Goal: Task Accomplishment & Management: Use online tool/utility

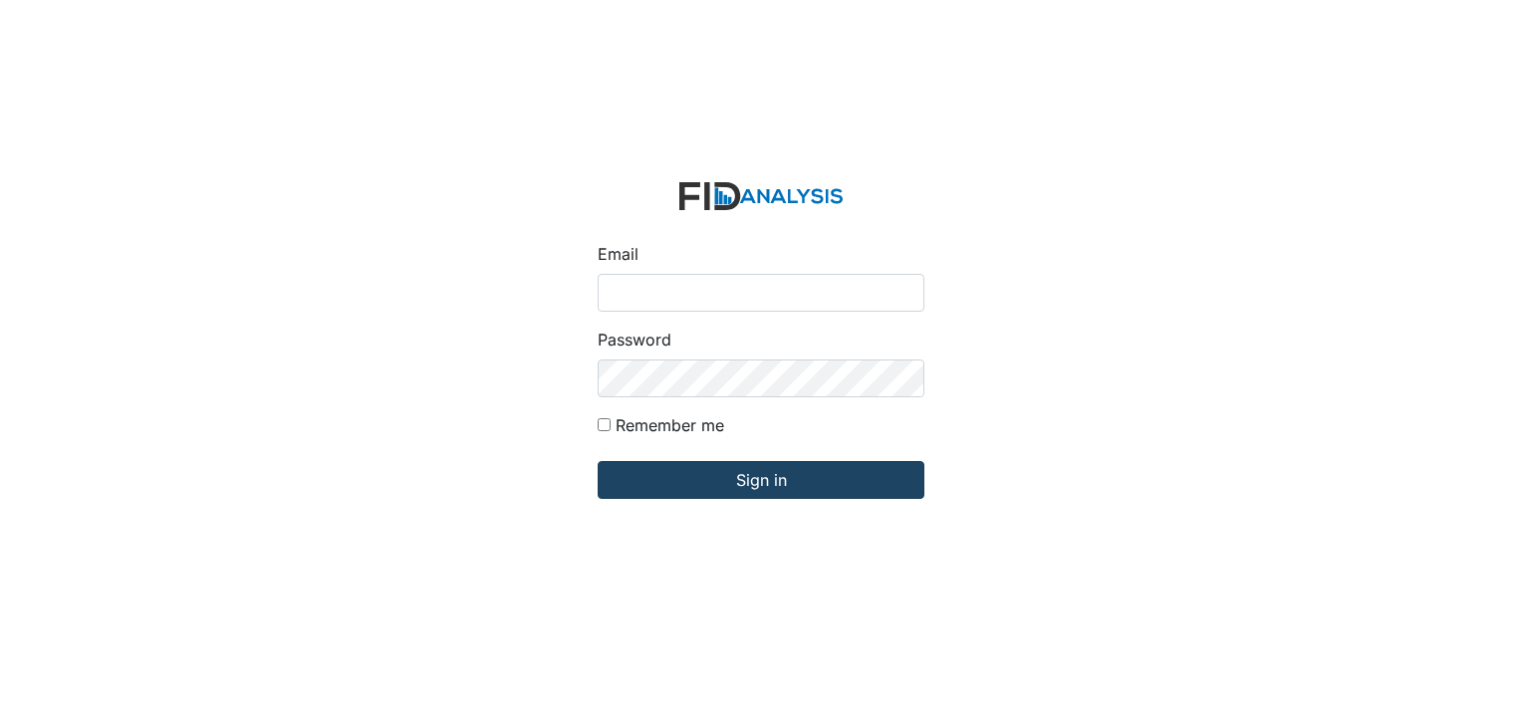
type input "[EMAIL_ADDRESS][DOMAIN_NAME]"
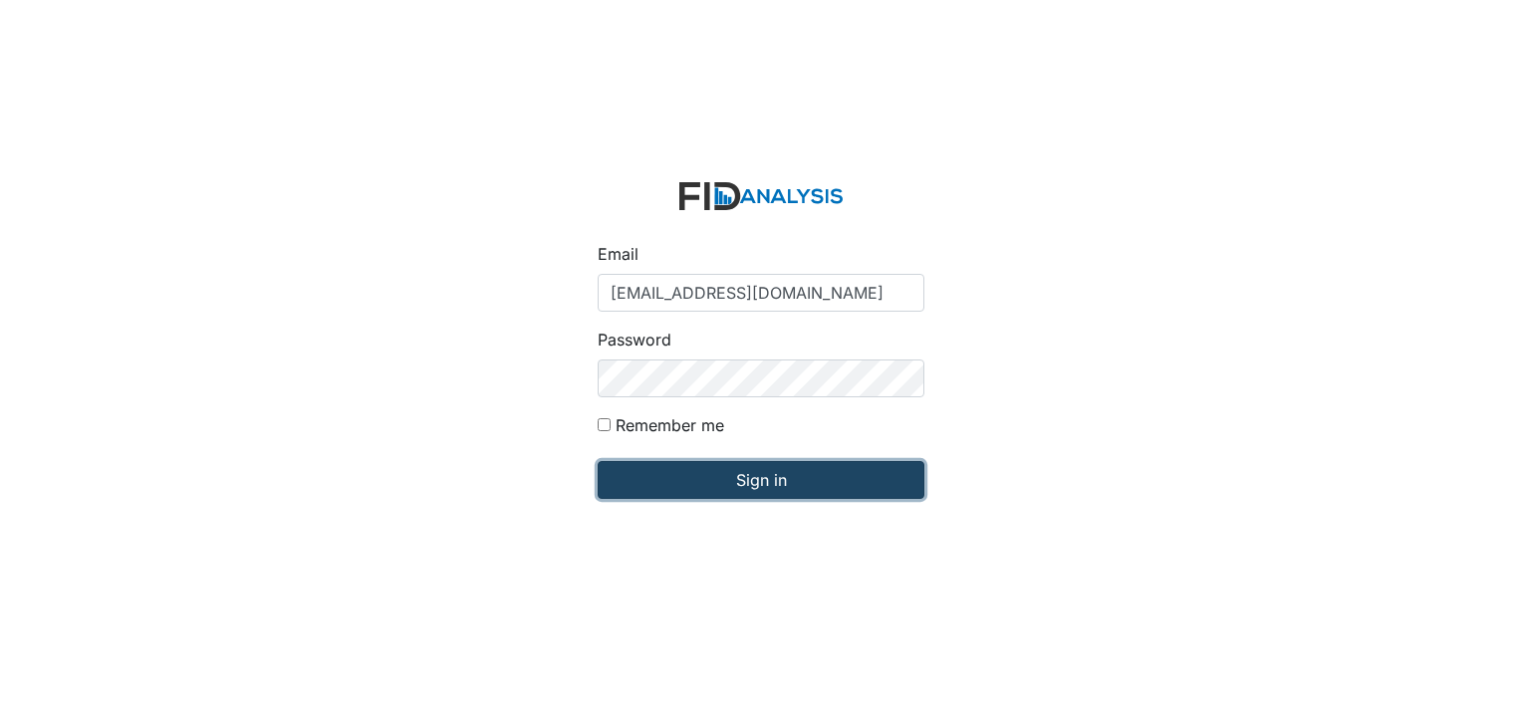
click at [756, 477] on input "Sign in" at bounding box center [760, 480] width 327 height 38
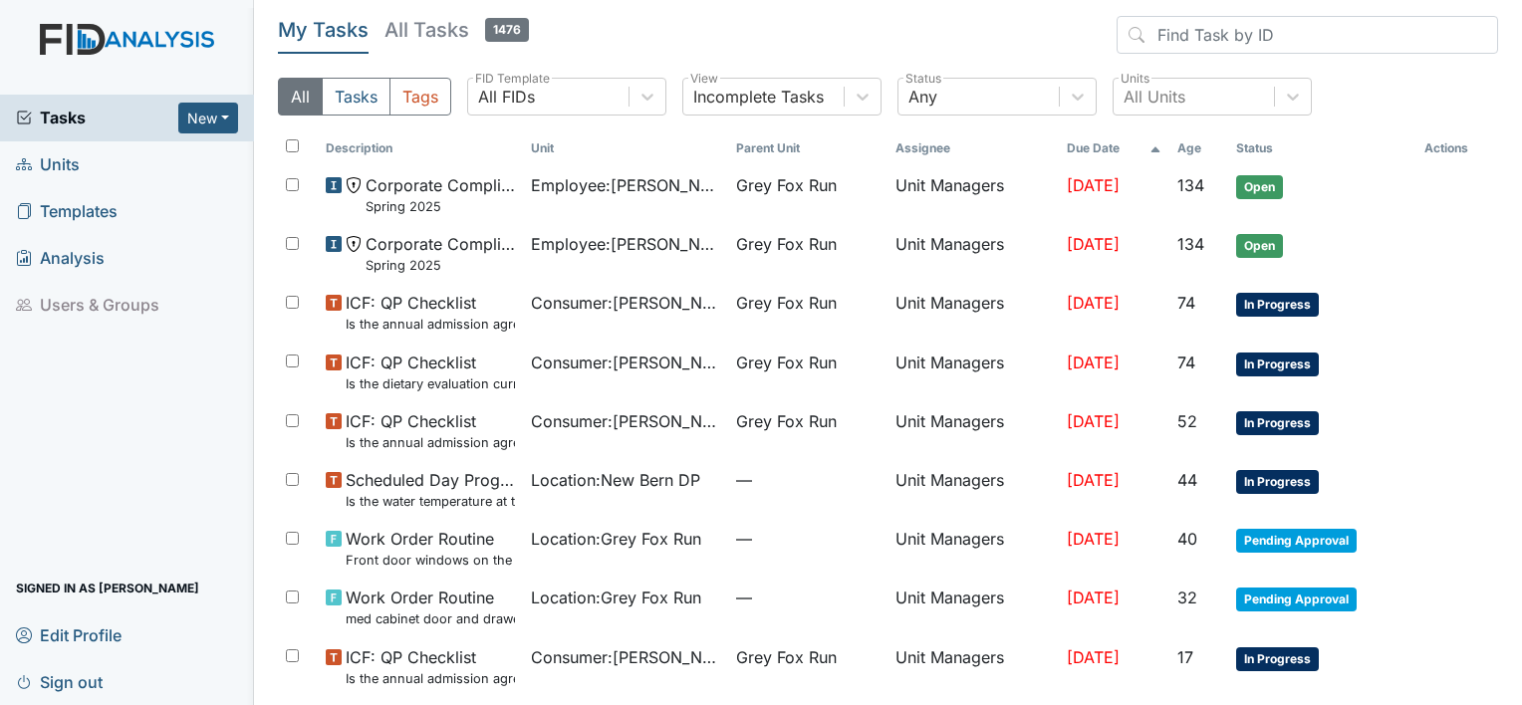
click at [48, 163] on span "Units" at bounding box center [48, 164] width 64 height 31
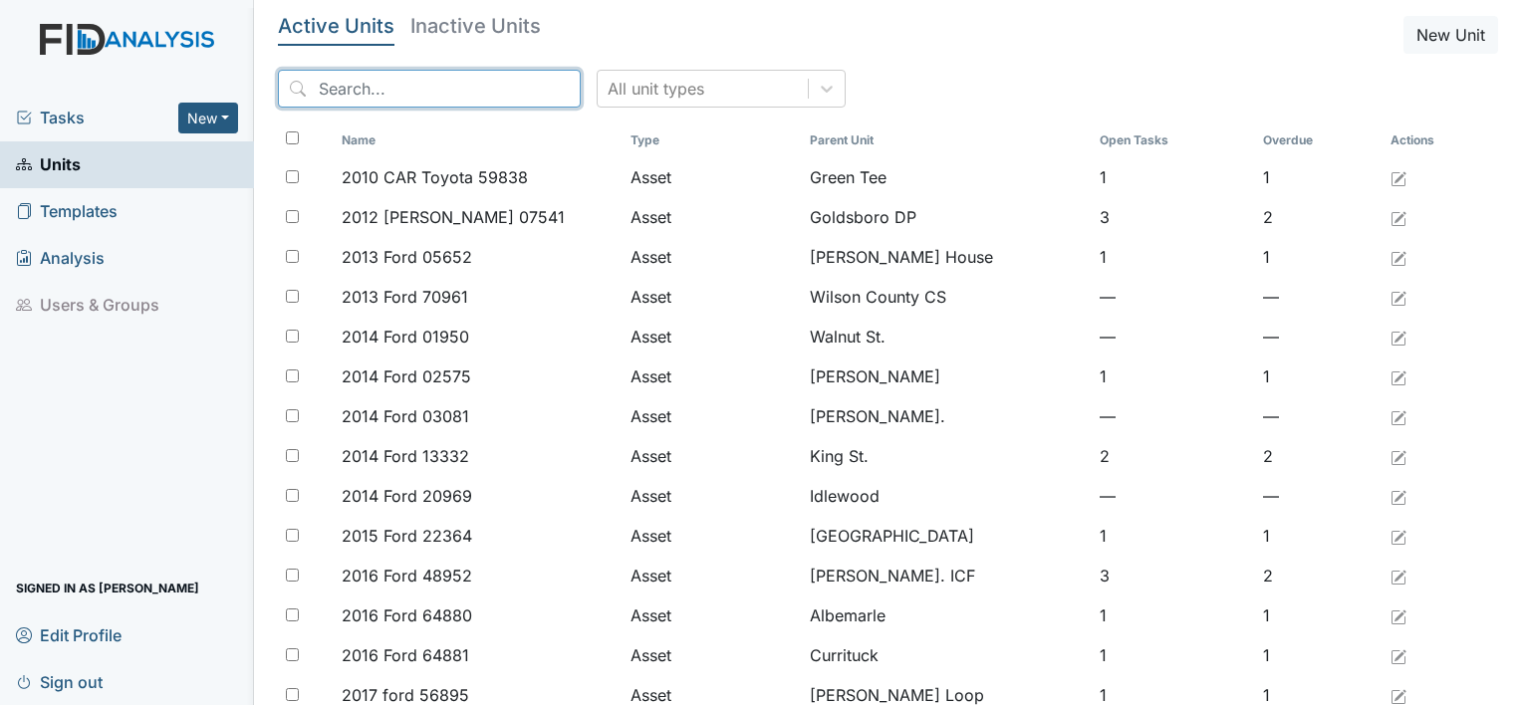
click at [353, 82] on input "search" at bounding box center [429, 89] width 303 height 38
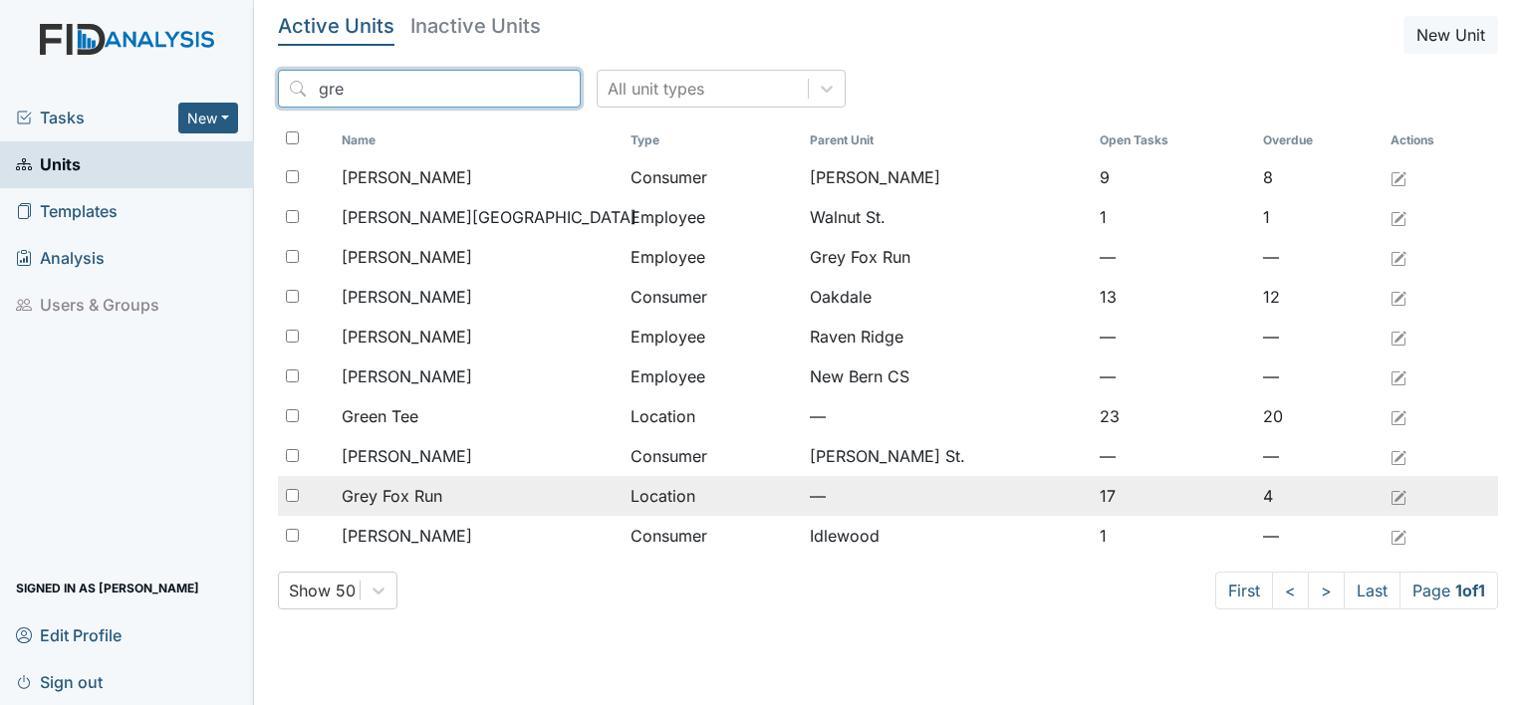
type input "gre"
click at [421, 490] on span "Grey Fox Run" at bounding box center [392, 496] width 101 height 24
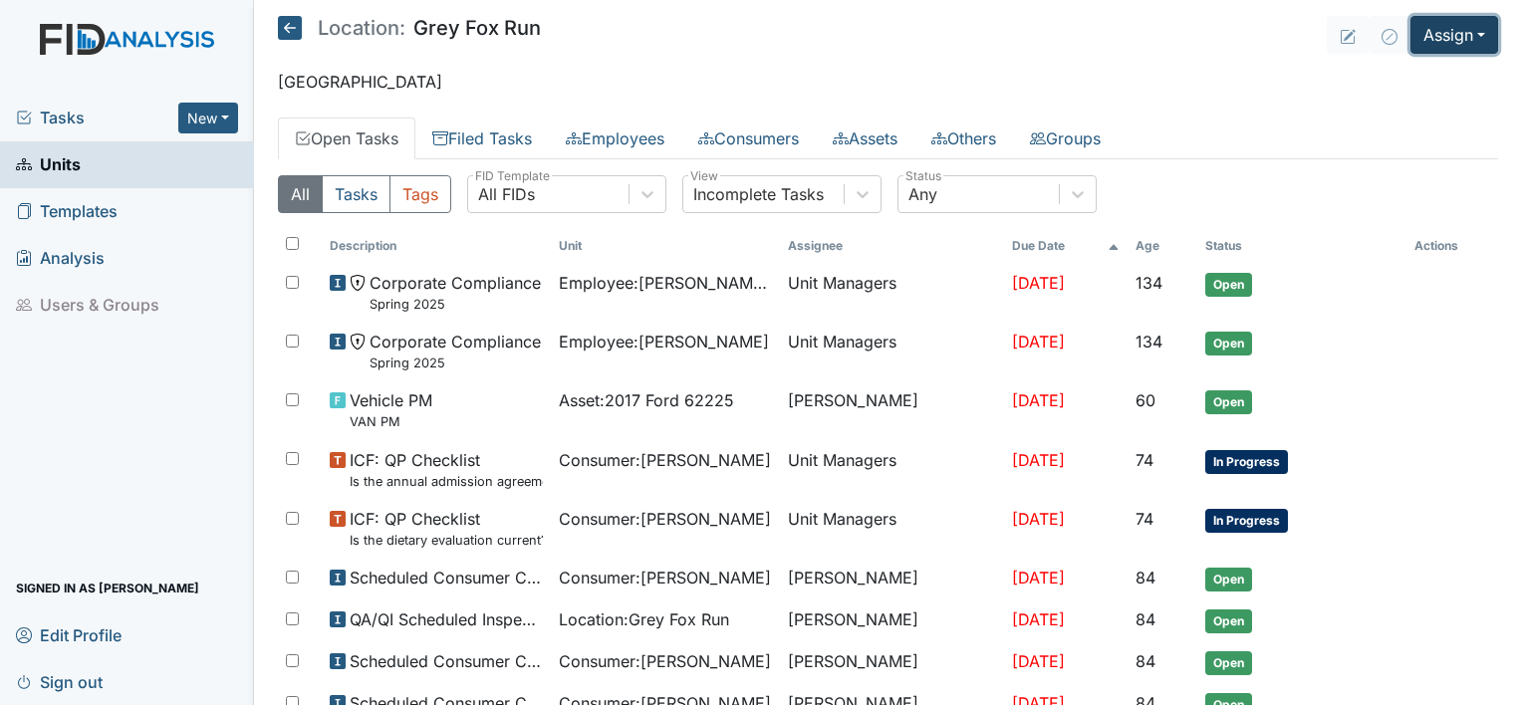
click at [1469, 29] on button "Assign" at bounding box center [1454, 35] width 88 height 38
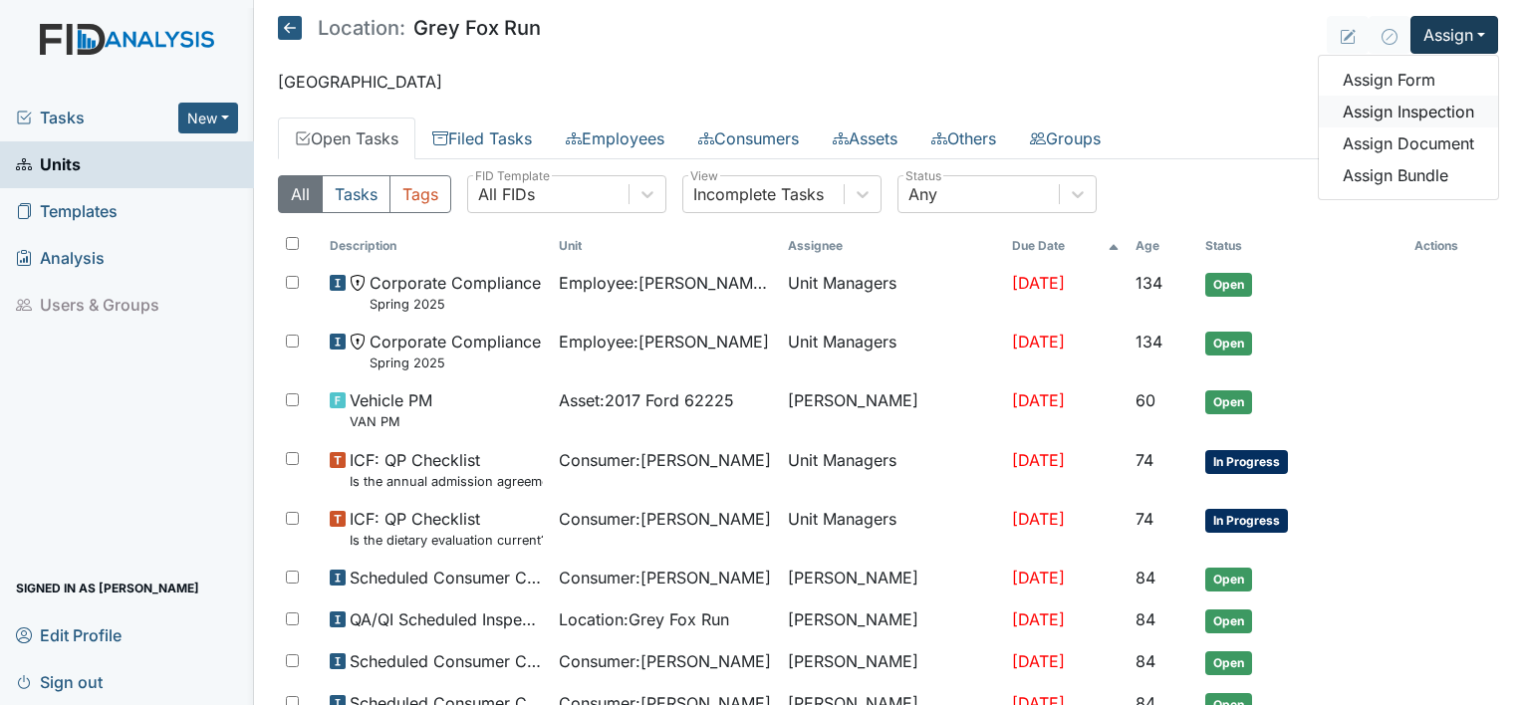
click at [1449, 108] on link "Assign Inspection" at bounding box center [1407, 112] width 179 height 32
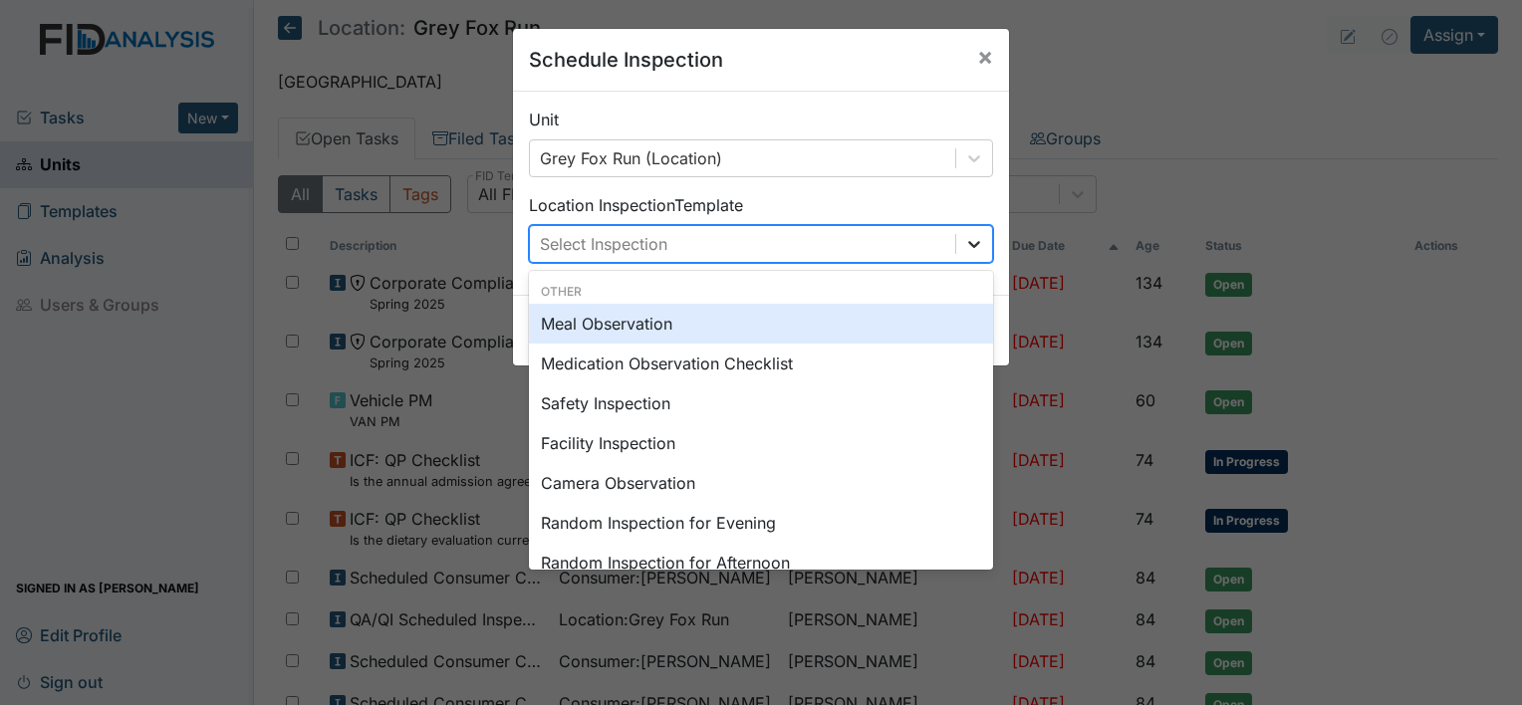
click at [964, 244] on icon at bounding box center [974, 244] width 20 height 20
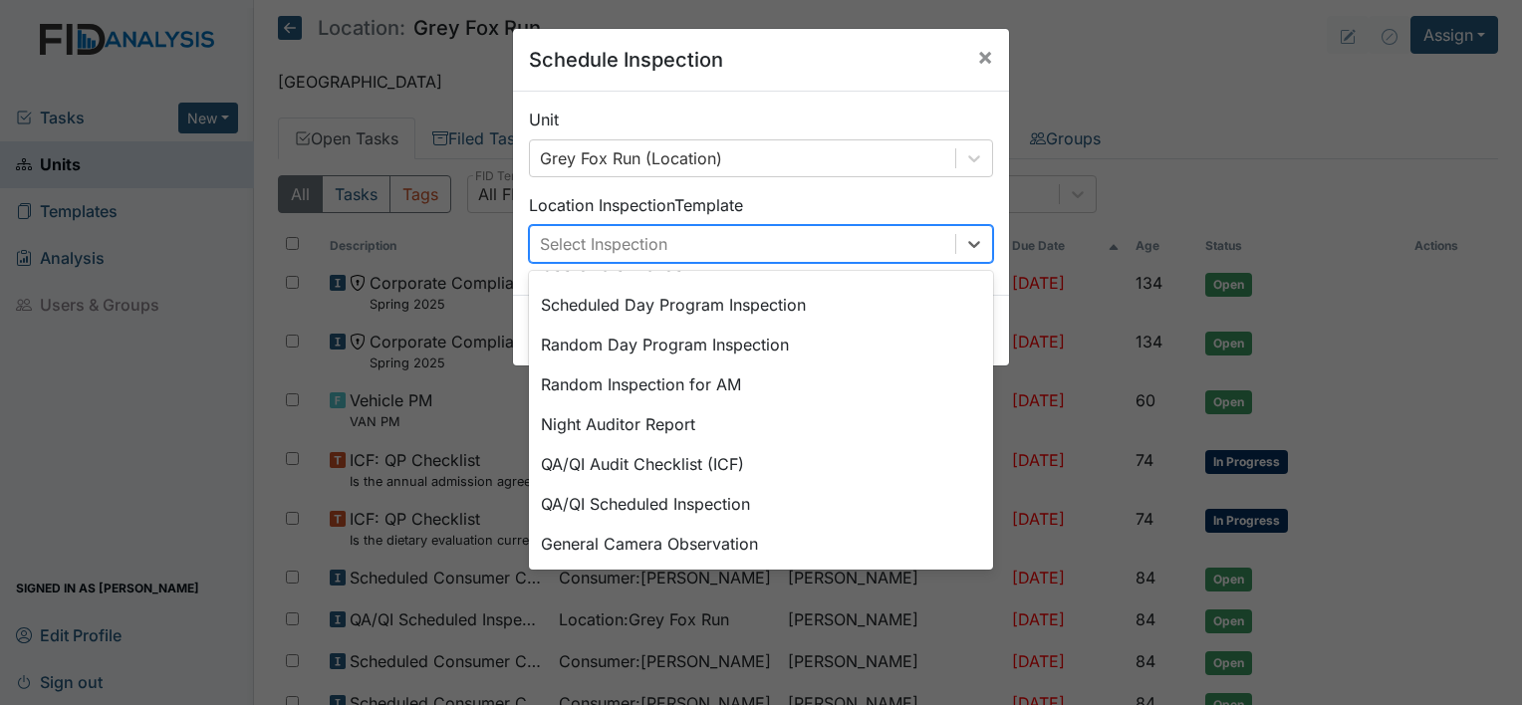
scroll to position [343, 0]
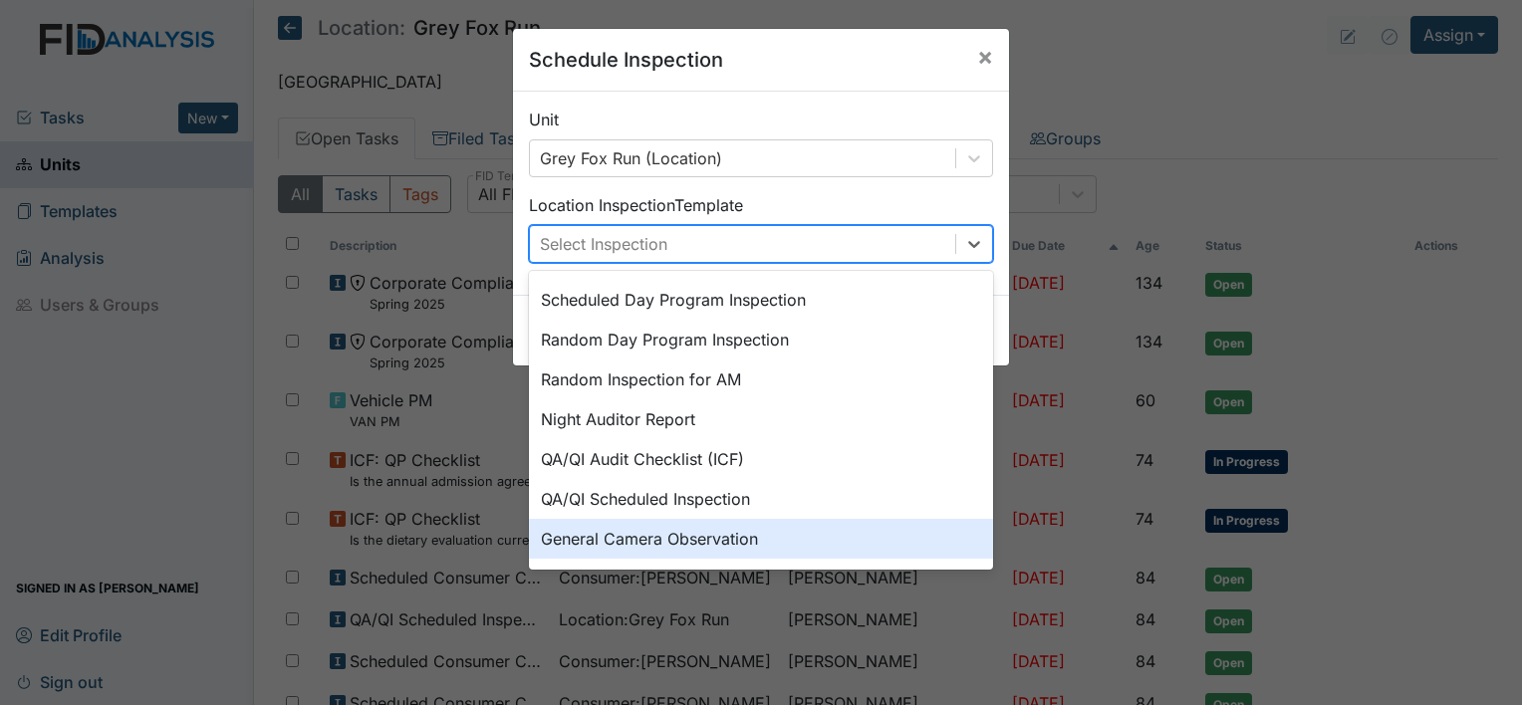
click at [761, 543] on div "General Camera Observation" at bounding box center [761, 539] width 464 height 40
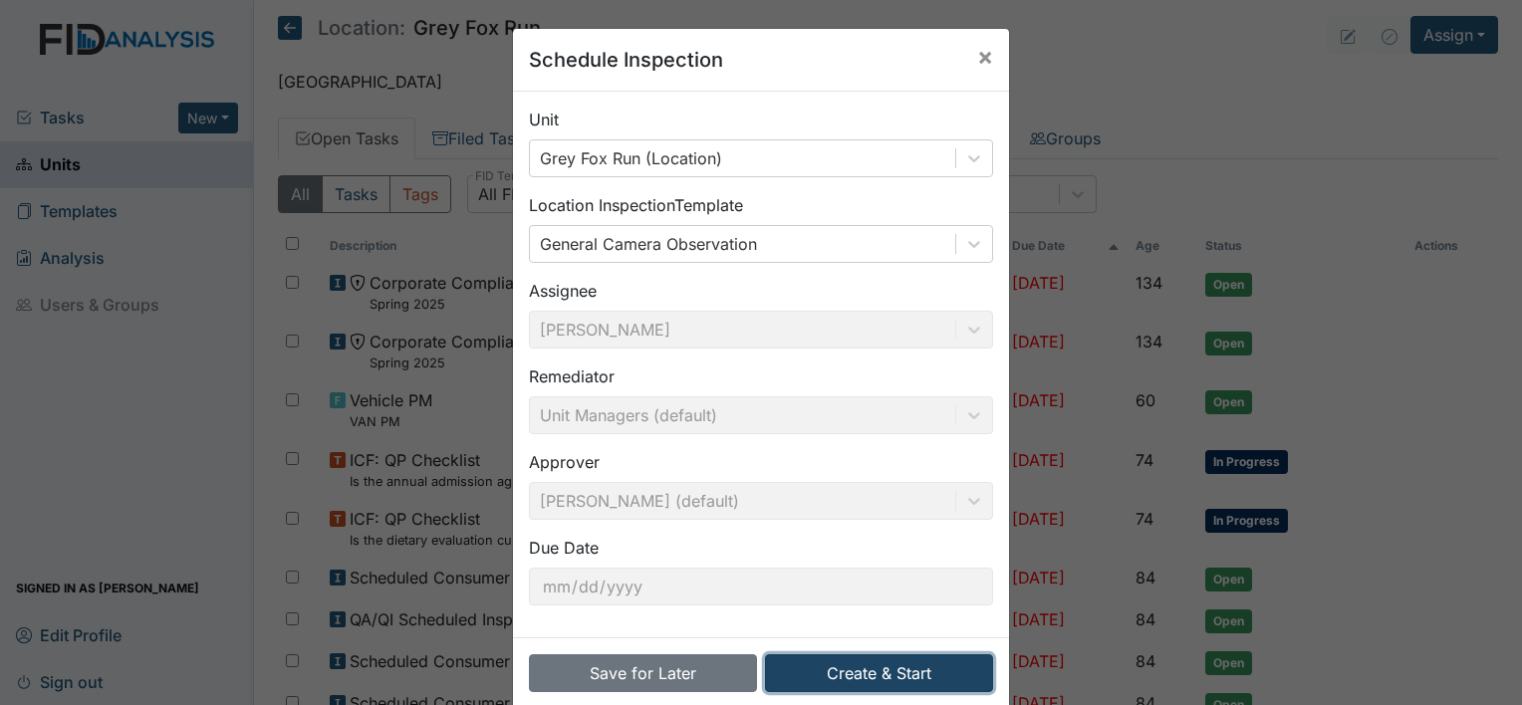
click at [830, 665] on button "Create & Start" at bounding box center [879, 673] width 228 height 38
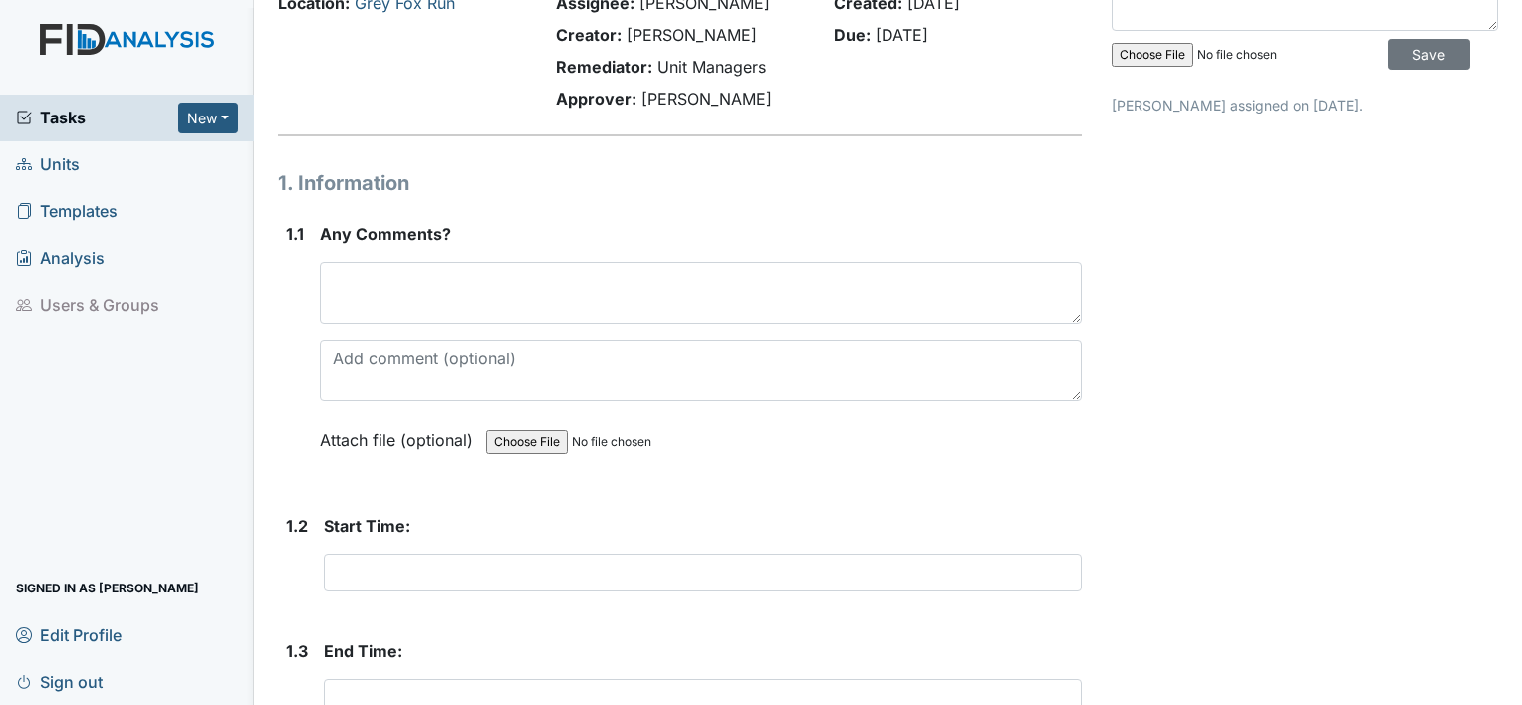
scroll to position [100, 0]
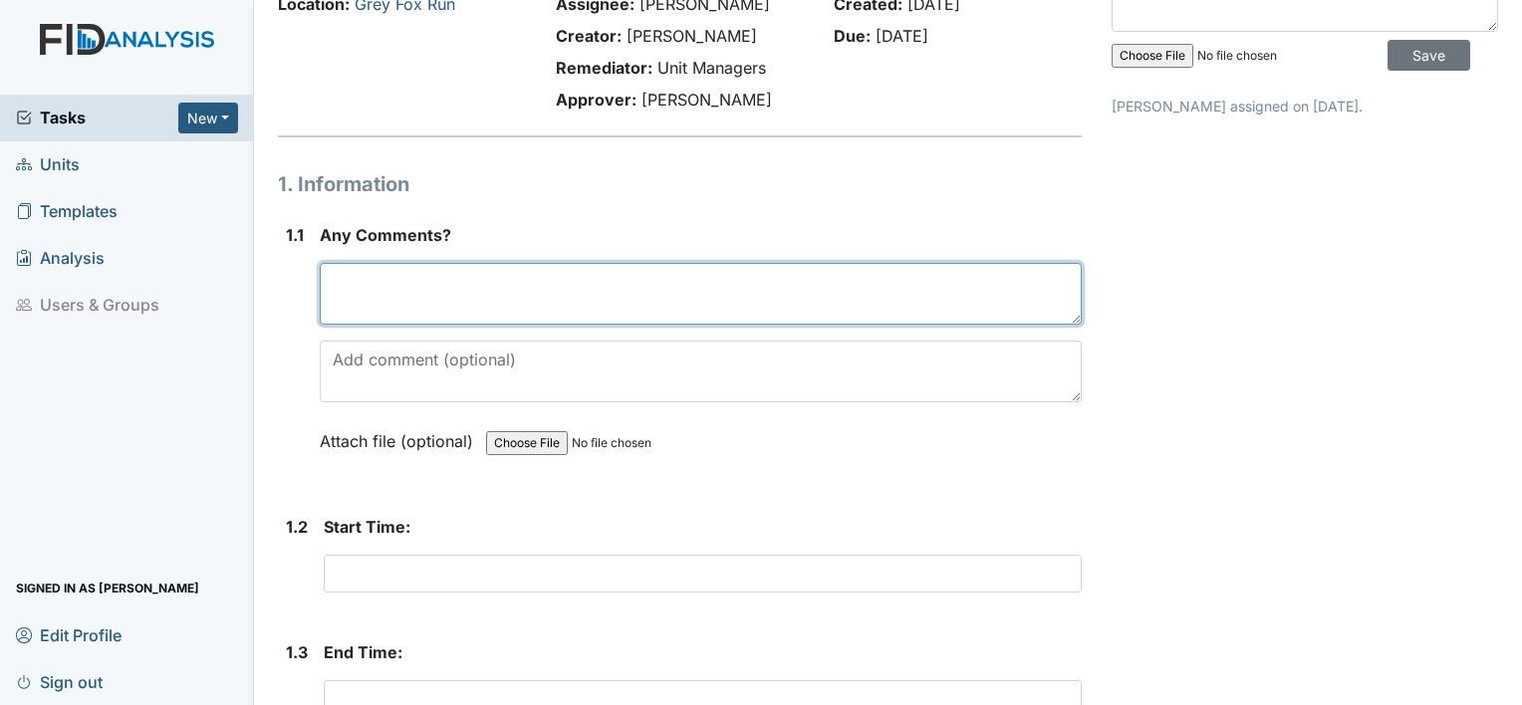
click at [390, 273] on textarea at bounding box center [701, 294] width 762 height 62
type textarea "9/11/25, observed dinner"
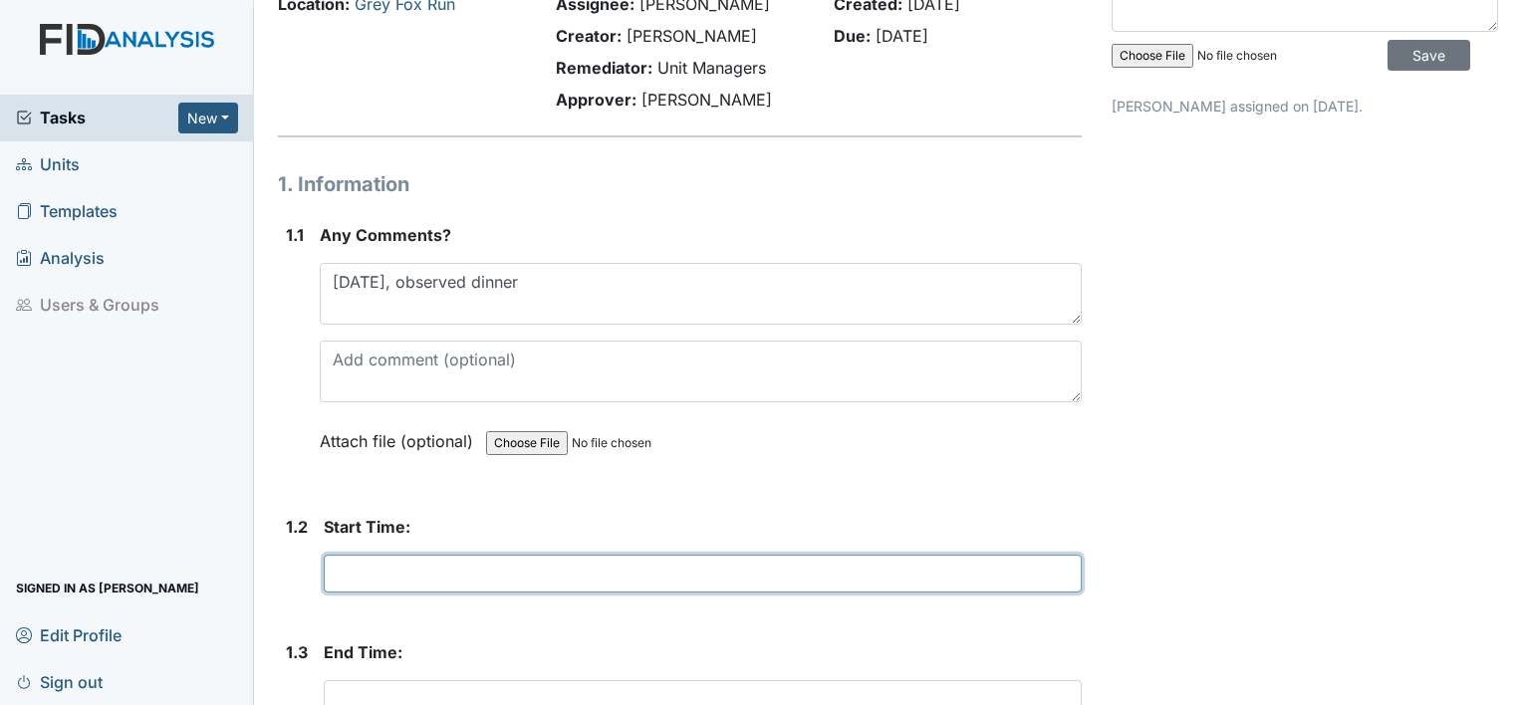
click at [370, 568] on input "text" at bounding box center [703, 574] width 758 height 38
type input "15:43pm"
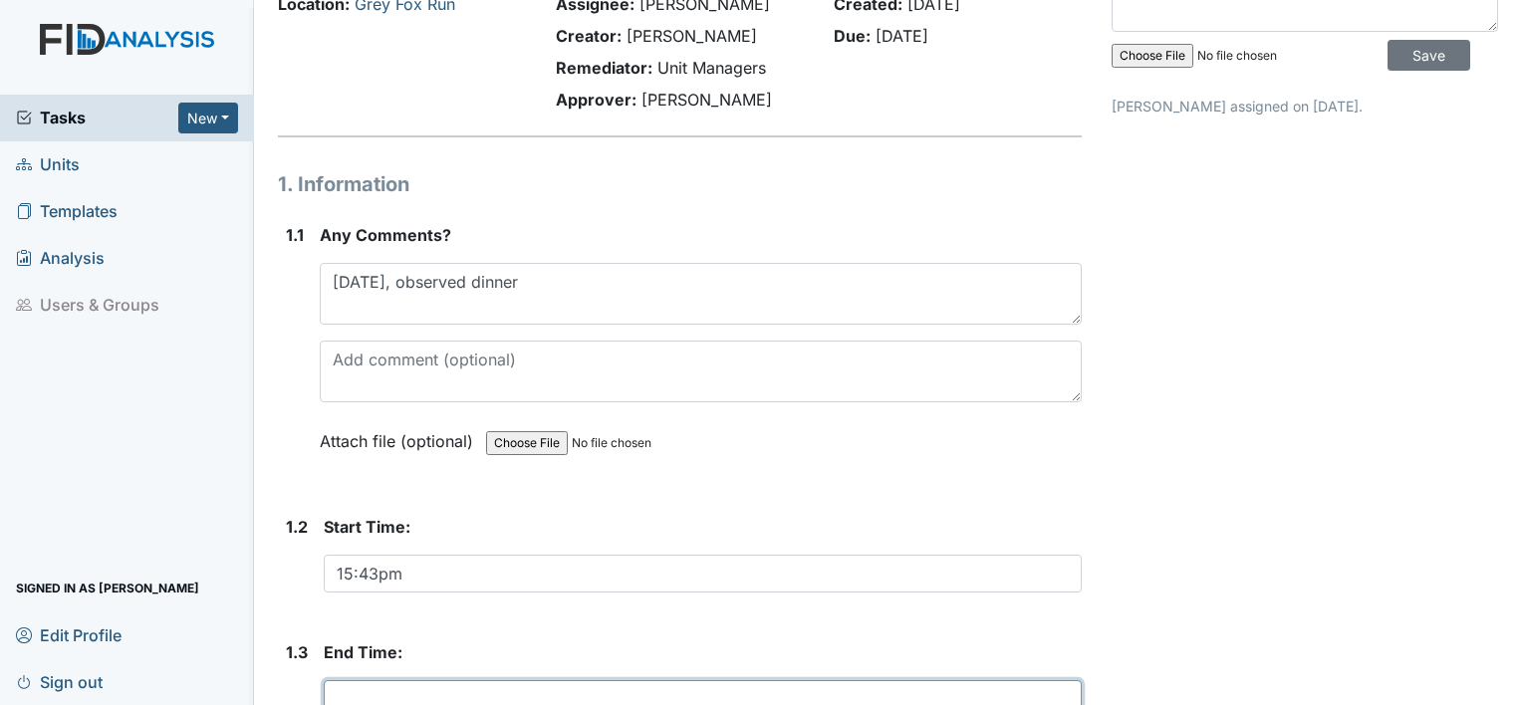
click at [626, 688] on input "text" at bounding box center [703, 699] width 758 height 38
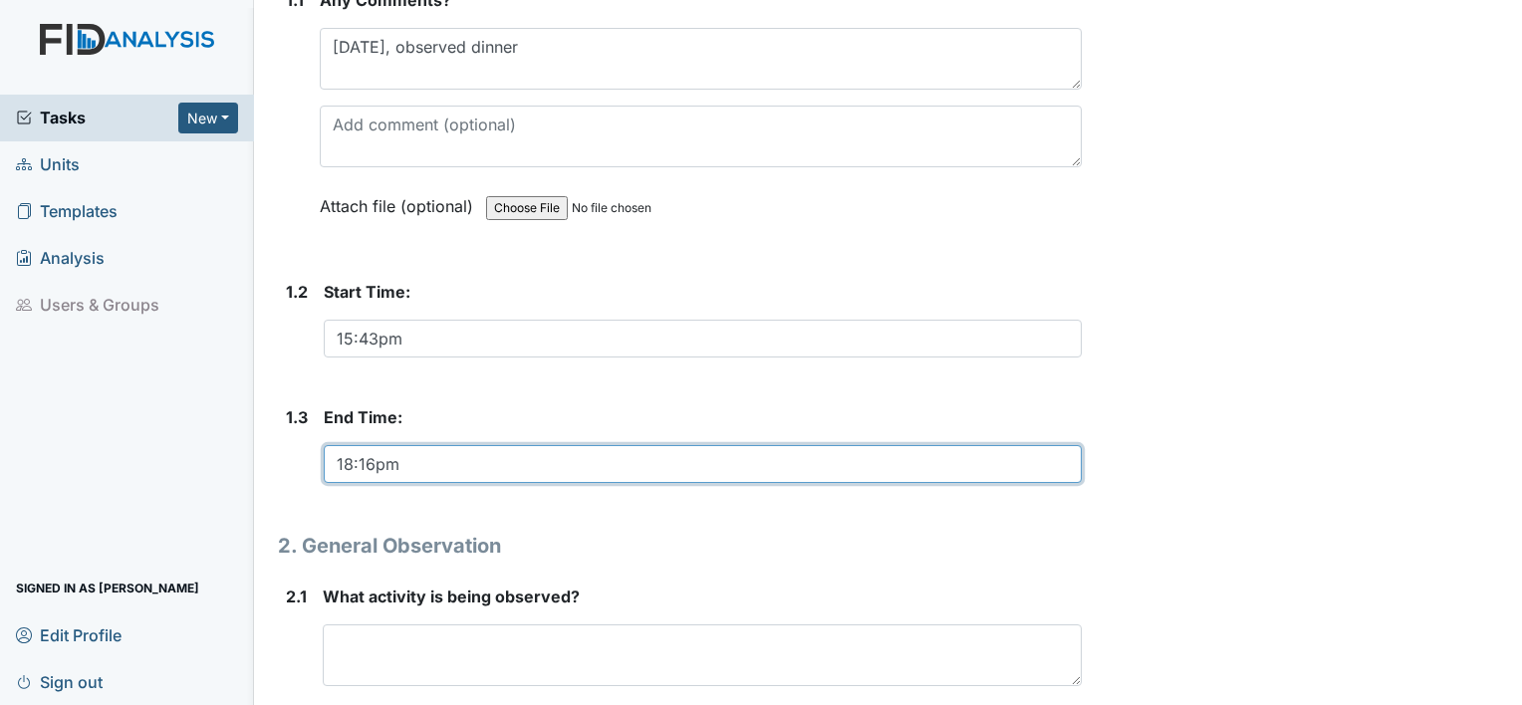
scroll to position [292, 0]
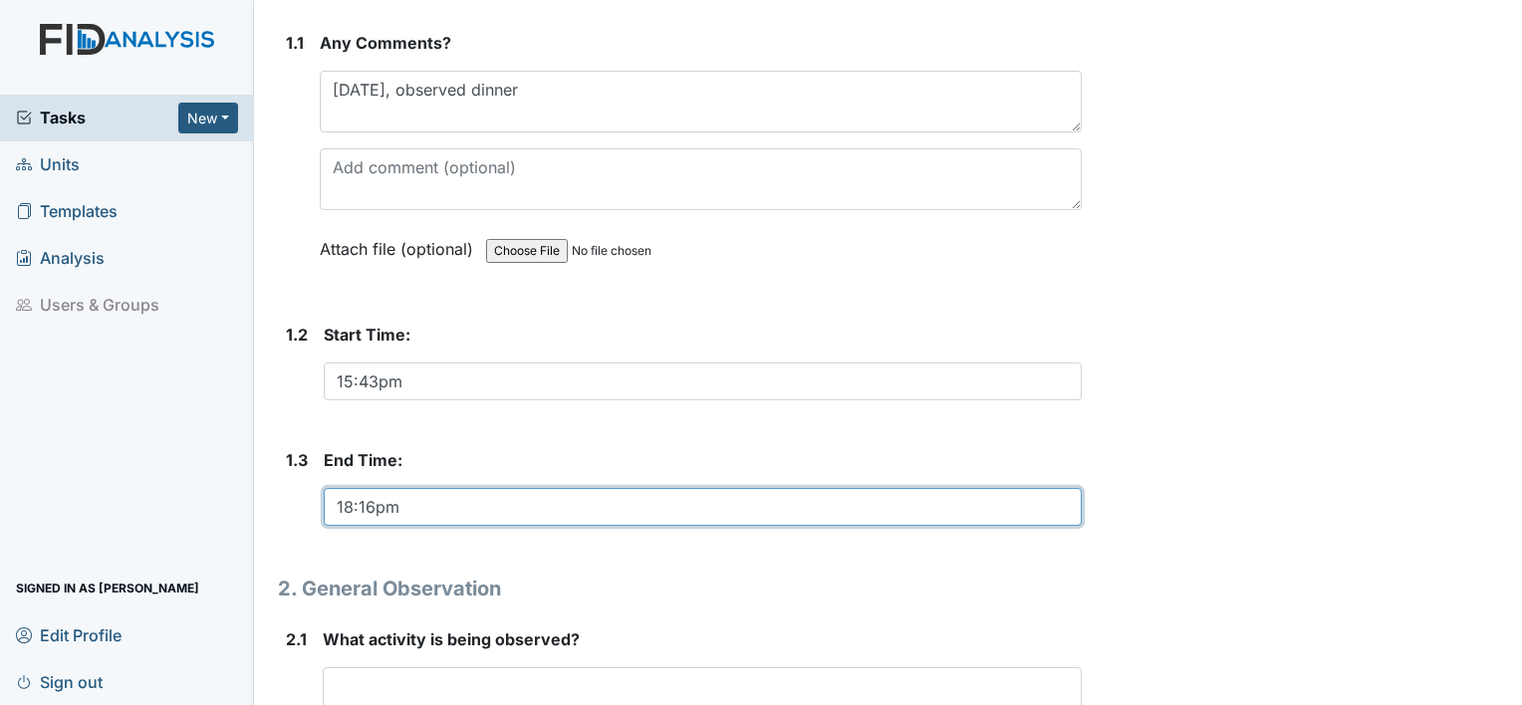
type input "18:16pm"
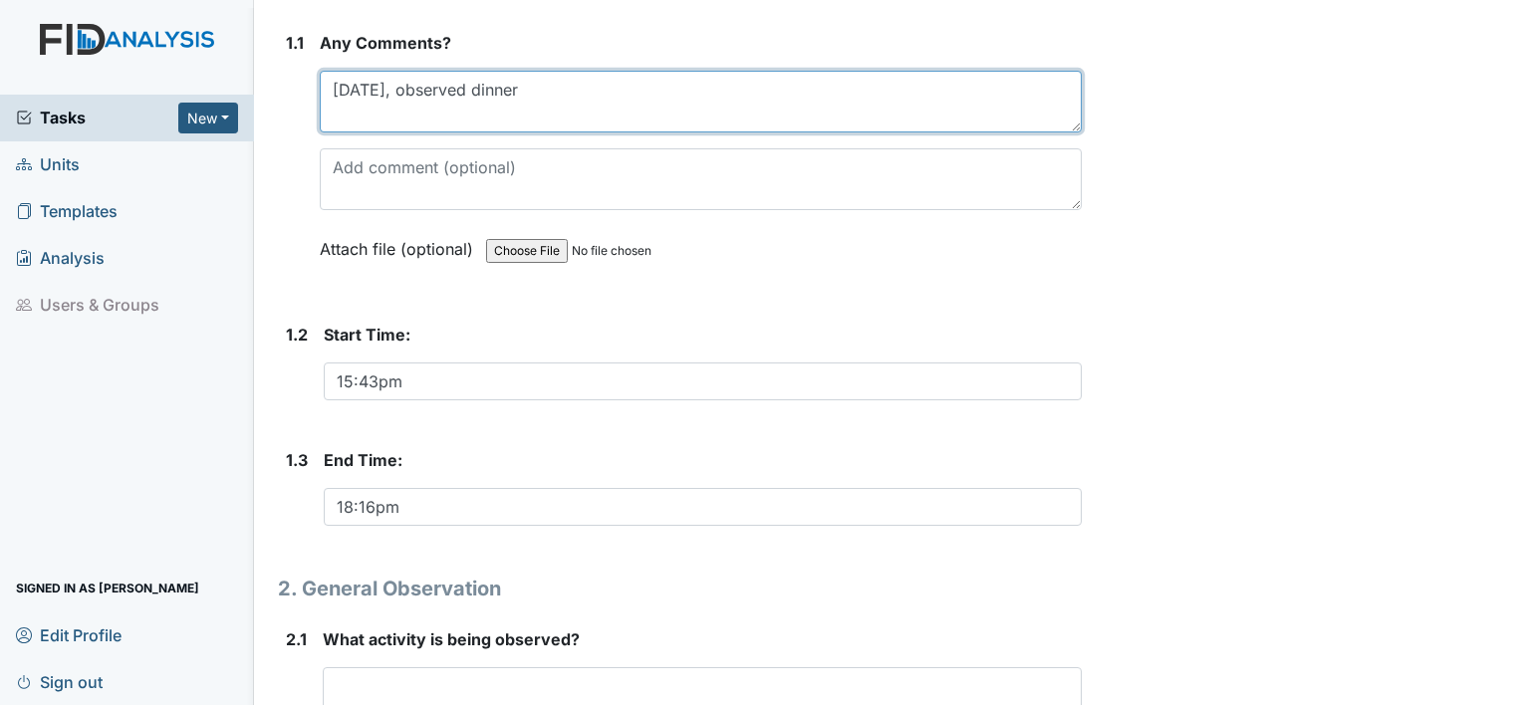
click at [538, 93] on textarea "9/11/25, observed dinner" at bounding box center [701, 102] width 762 height 62
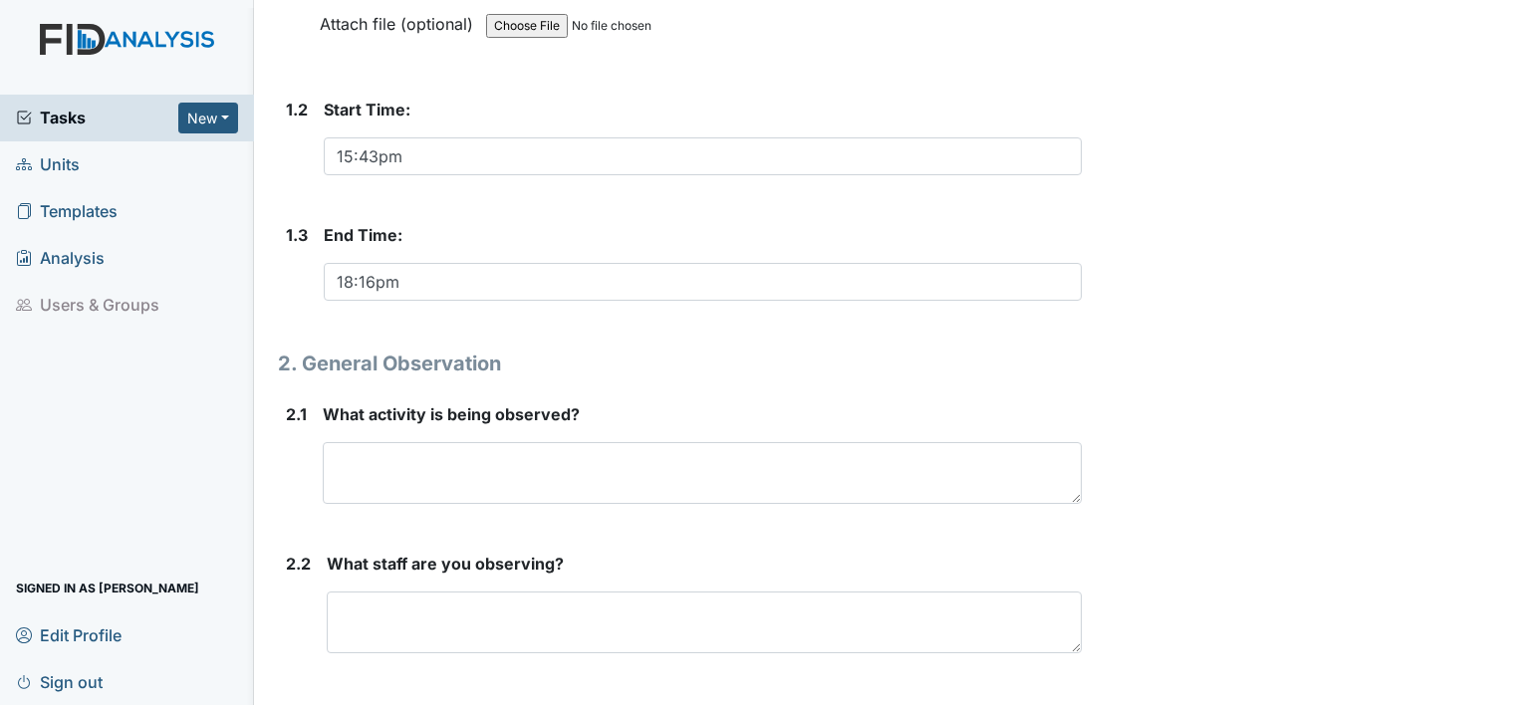
scroll to position [538, 0]
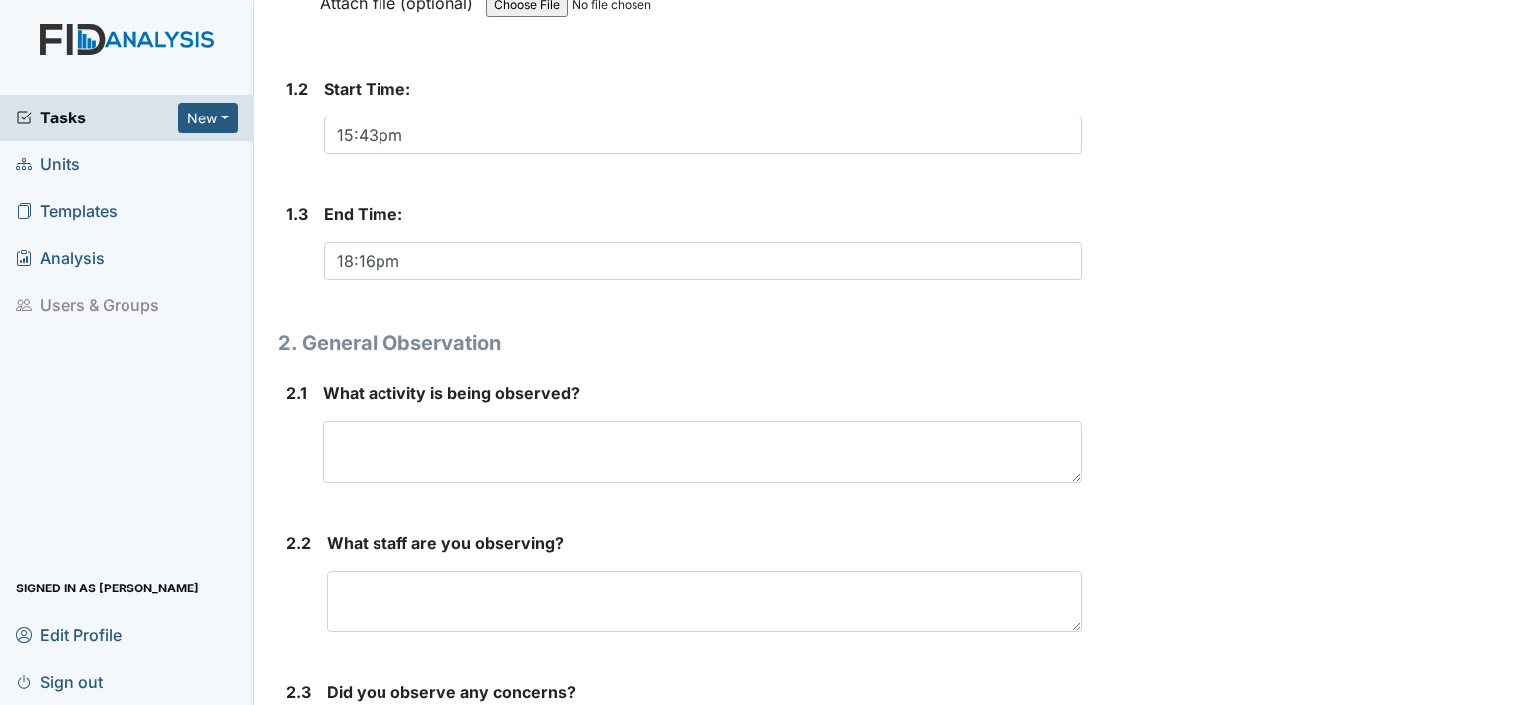
type textarea "9/11/25,"
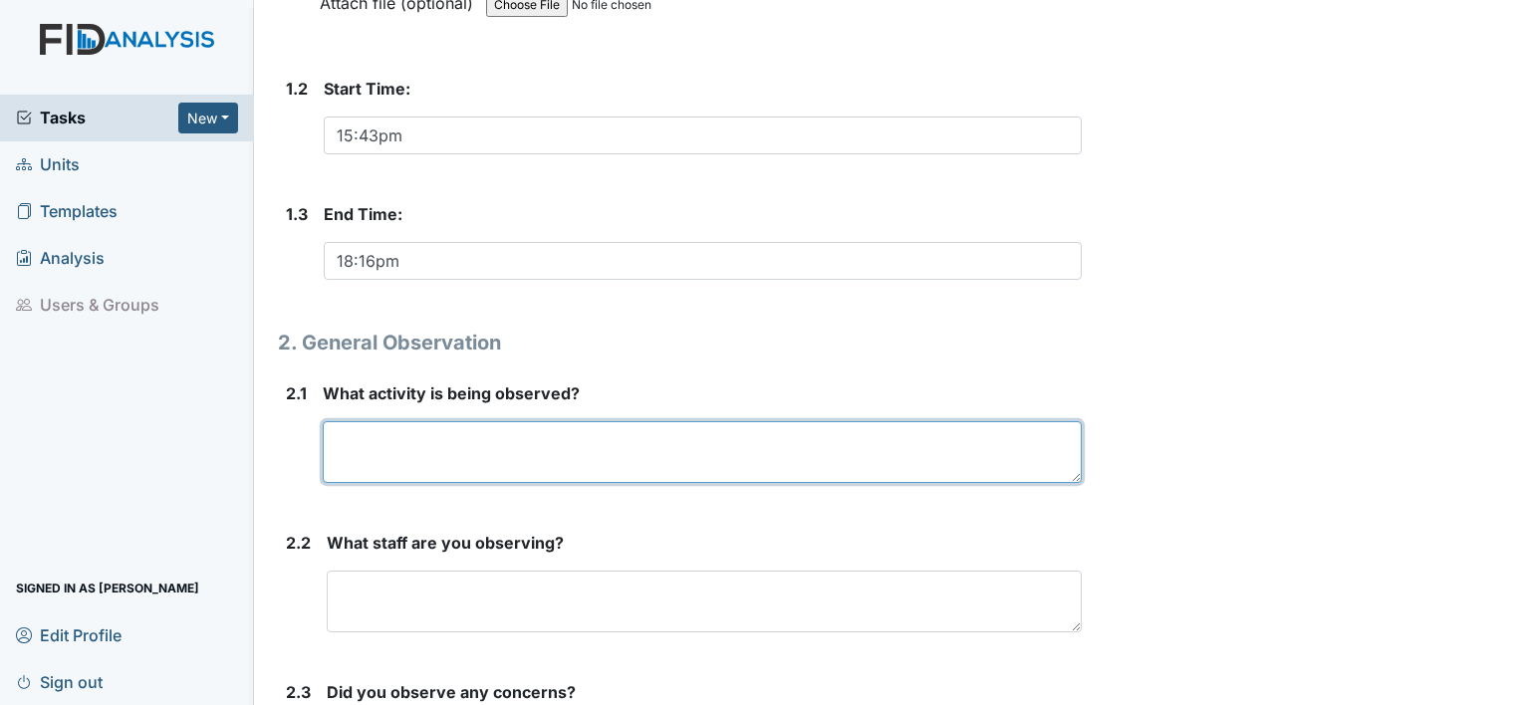
click at [386, 427] on textarea at bounding box center [702, 452] width 759 height 62
type textarea "from shift change to dinner"
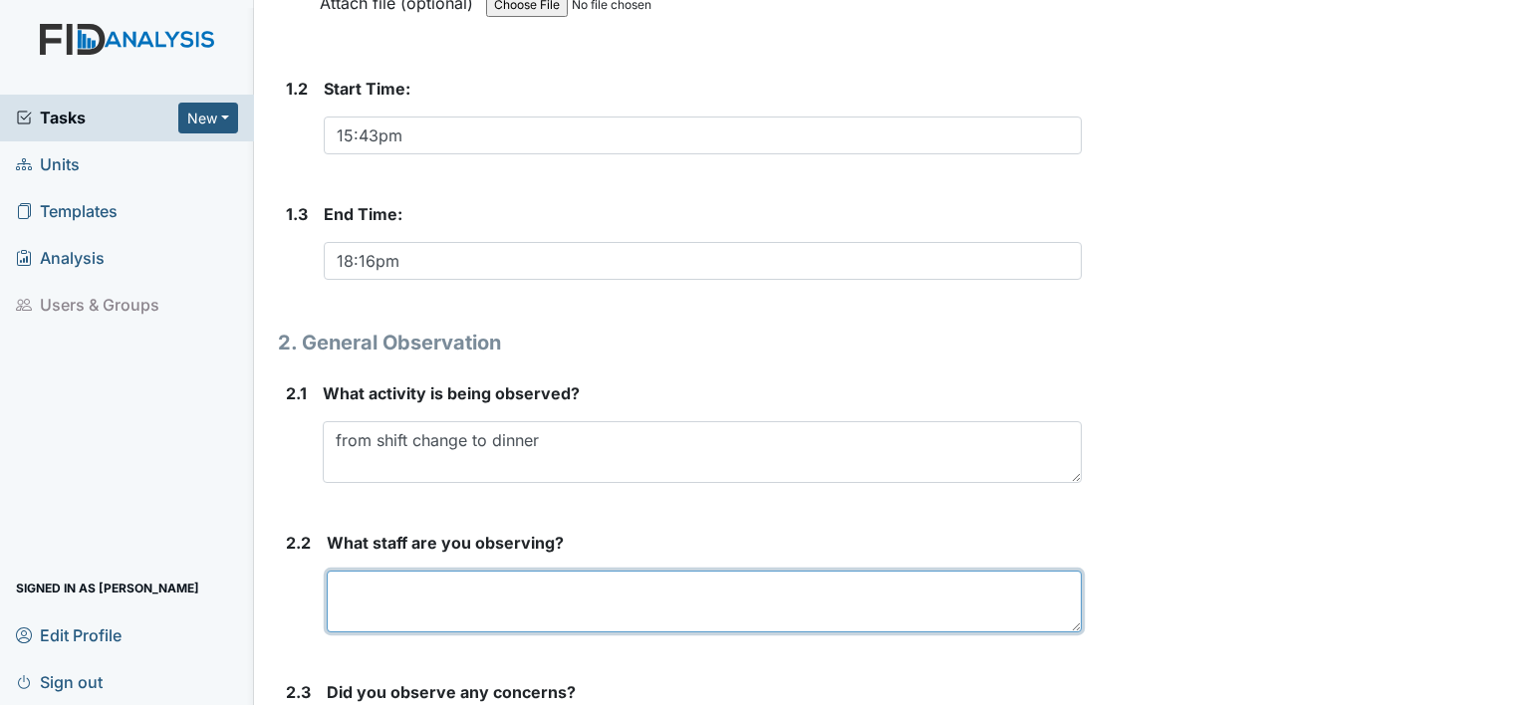
click at [367, 612] on textarea at bounding box center [704, 602] width 755 height 62
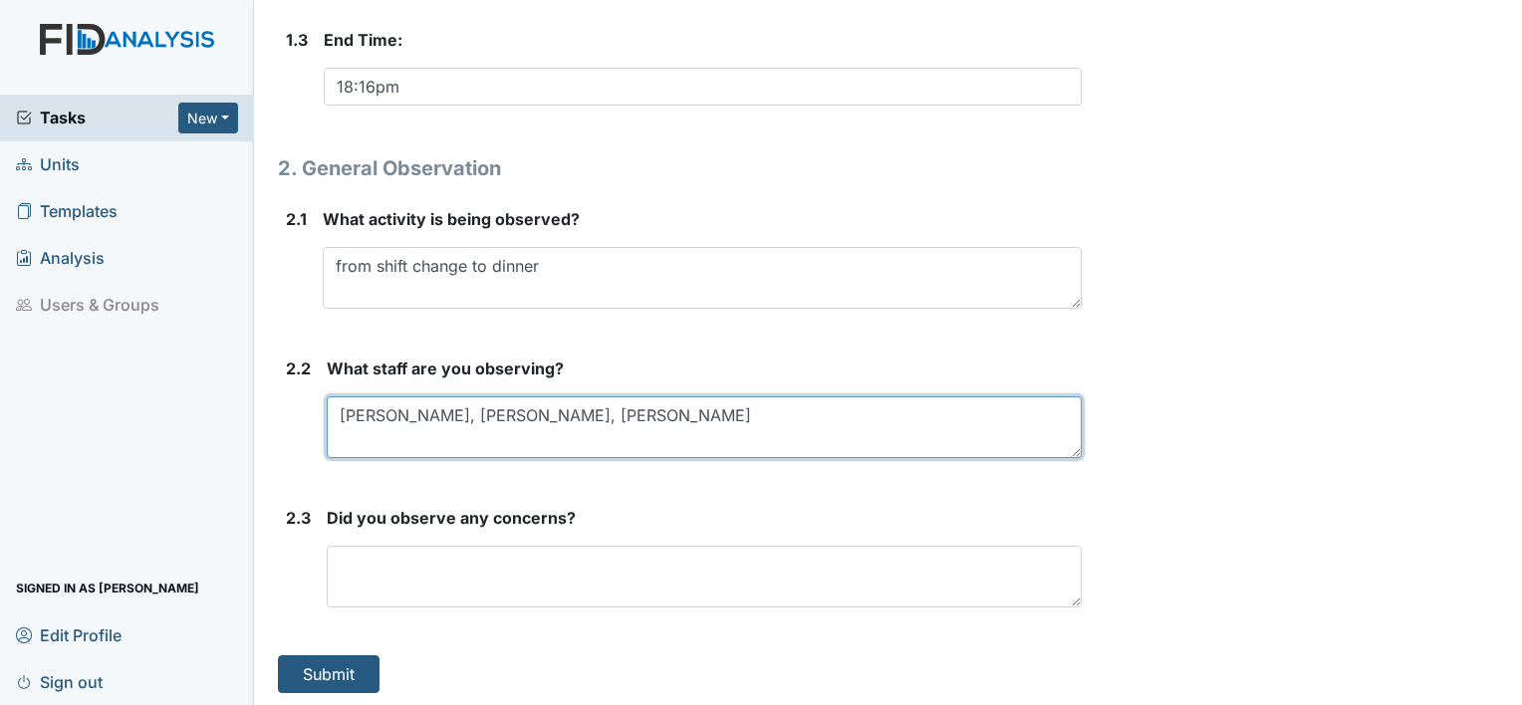
scroll to position [713, 0]
type textarea "Martha L, Noah S, Timothy T"
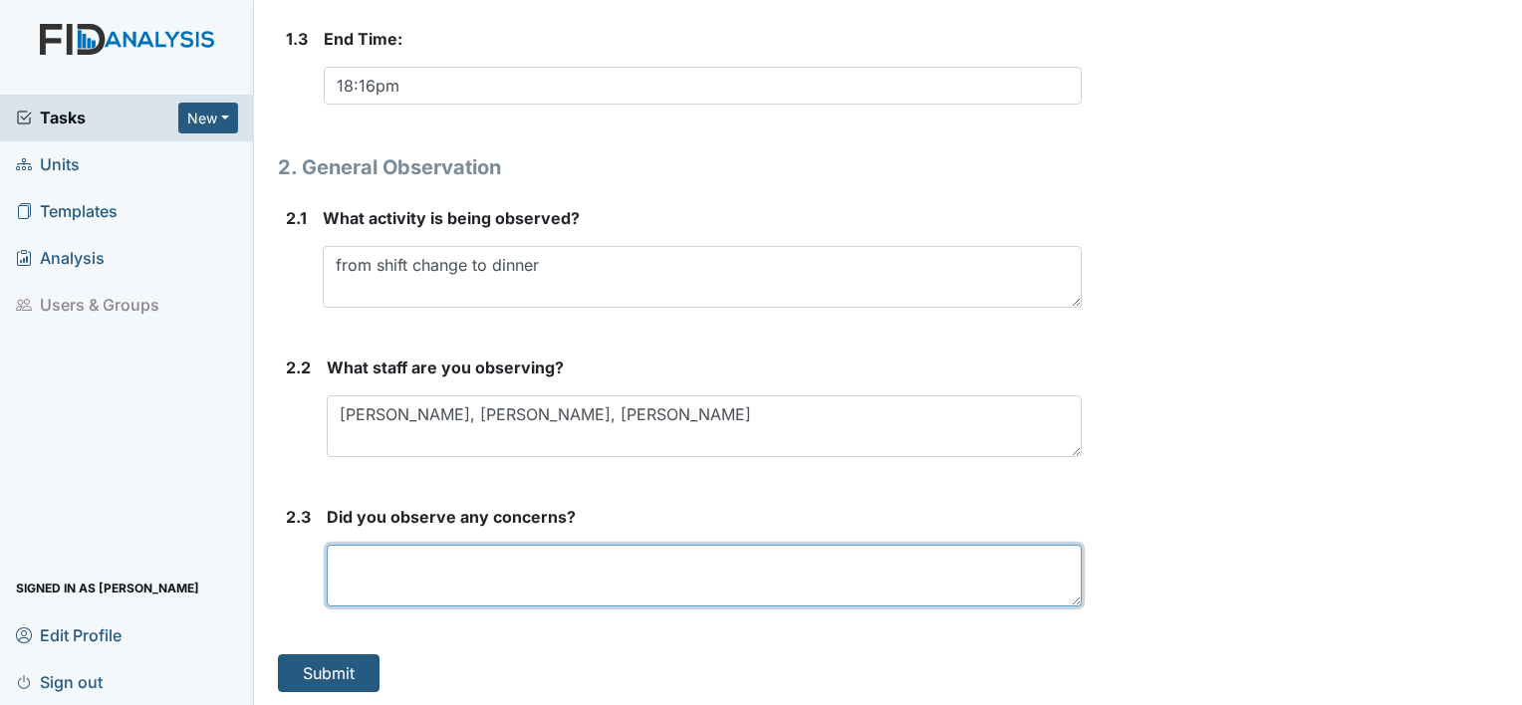
click at [396, 558] on textarea at bounding box center [704, 576] width 755 height 62
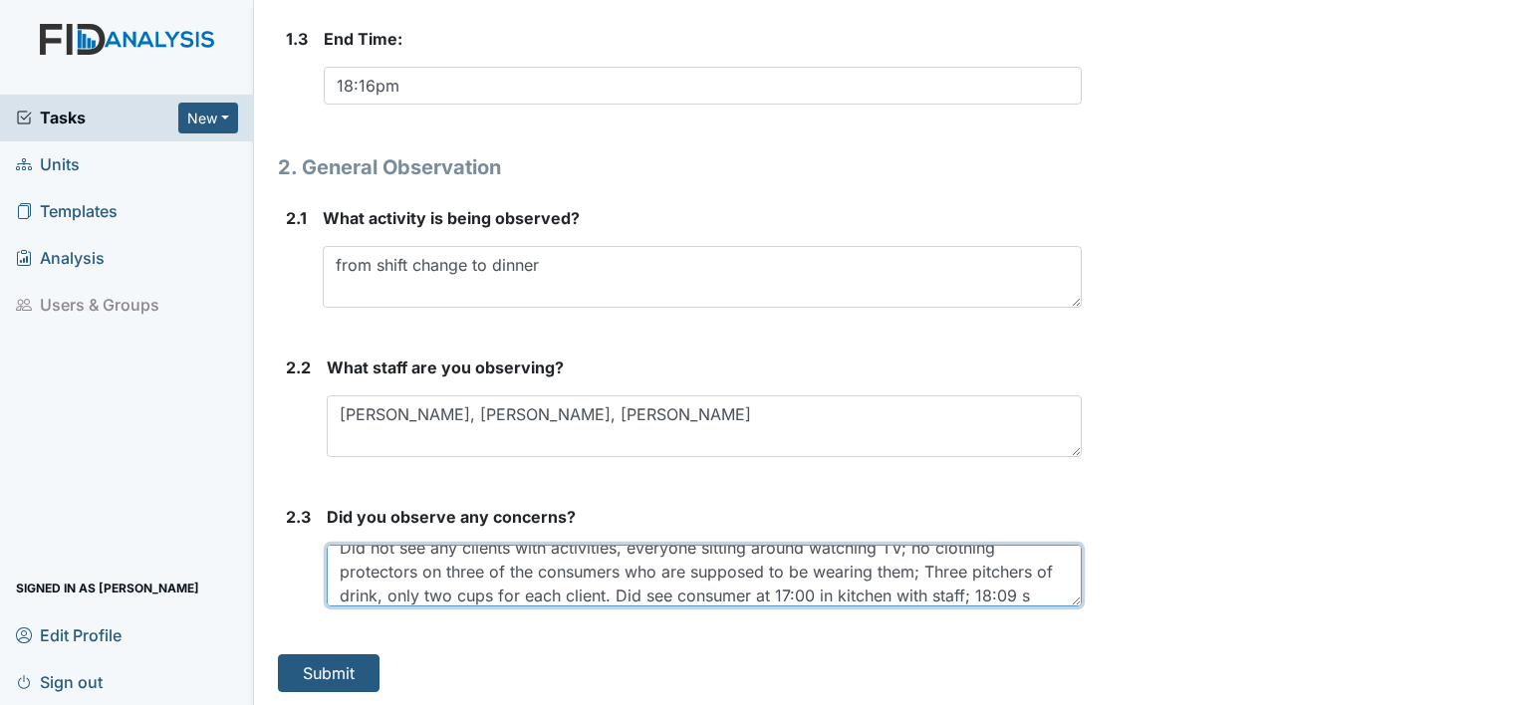
scroll to position [40, 0]
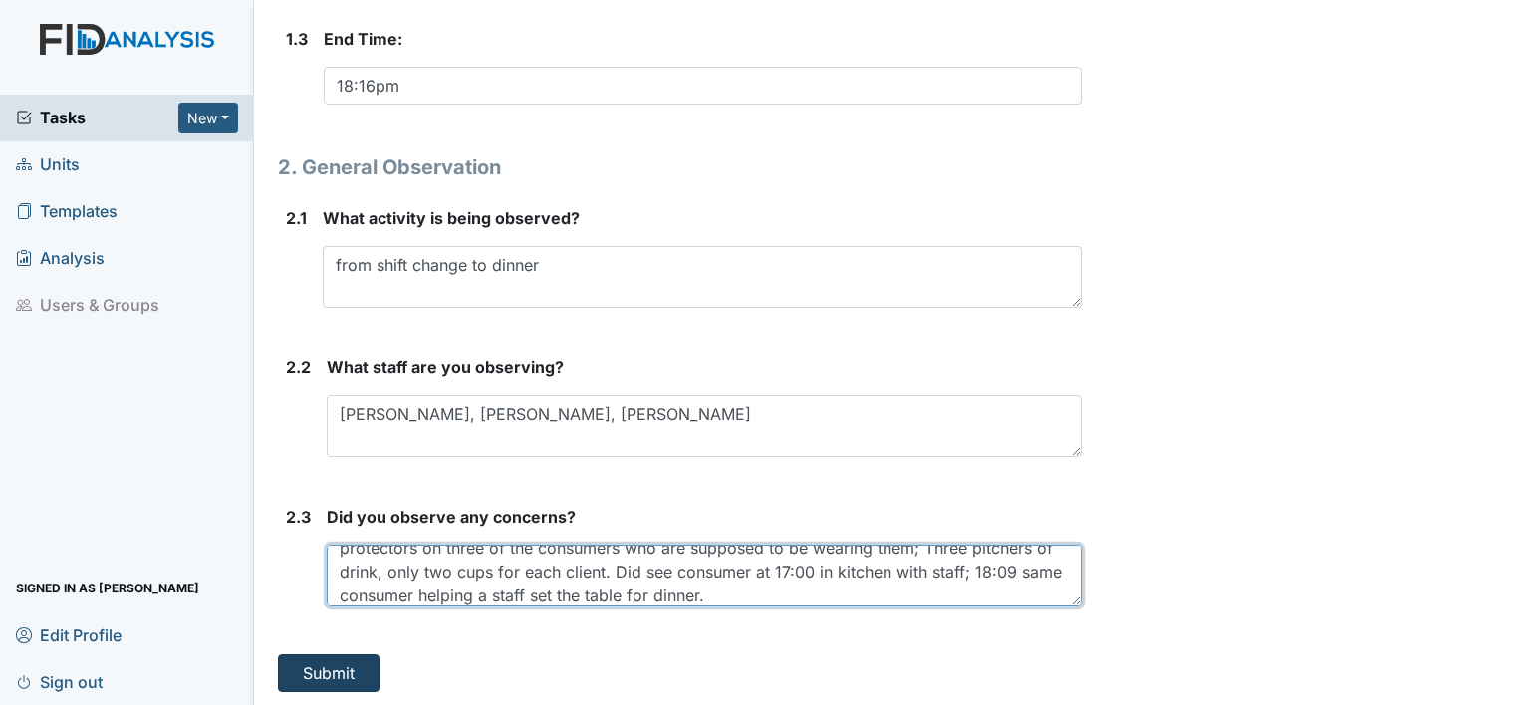
type textarea "Did not see any clients with activities, everyone sitting around watching TV; n…"
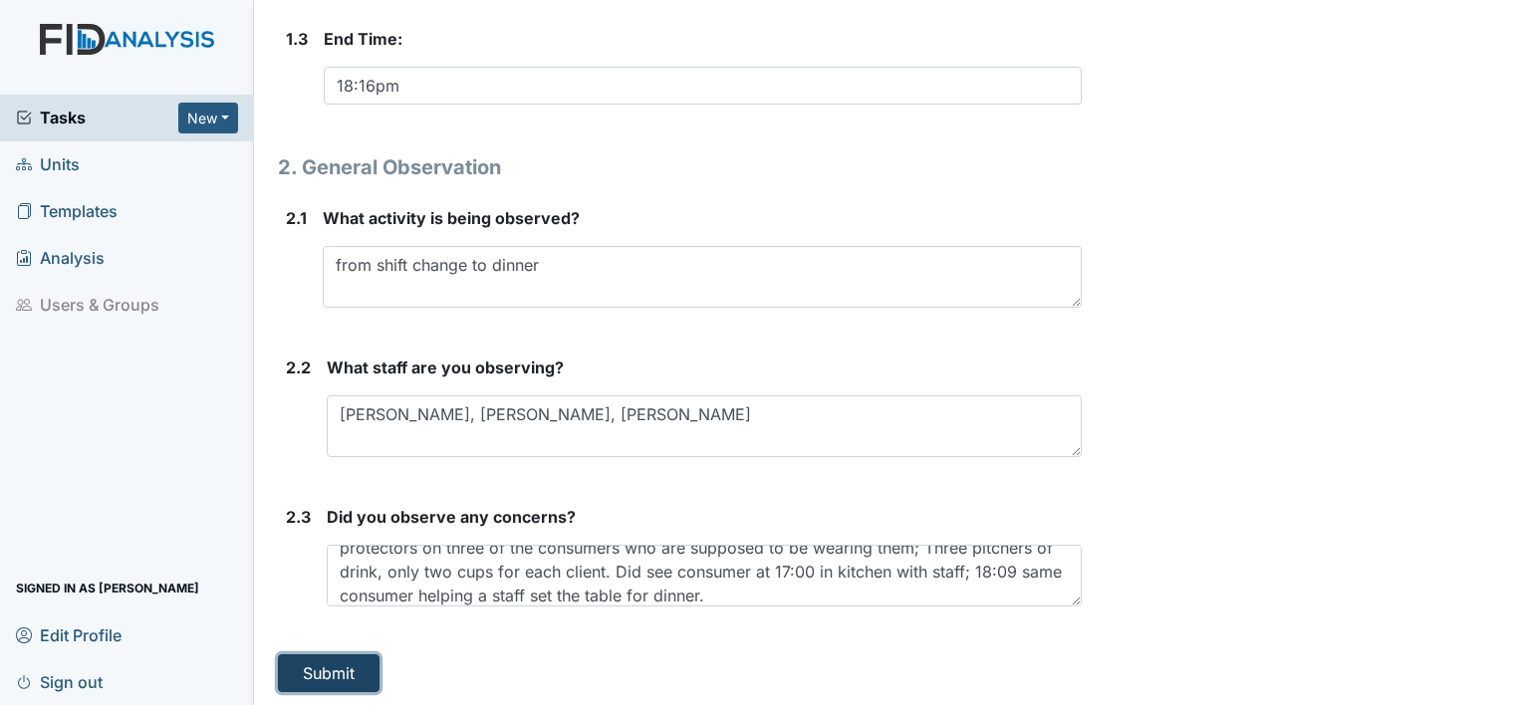
click at [346, 670] on button "Submit" at bounding box center [329, 673] width 102 height 38
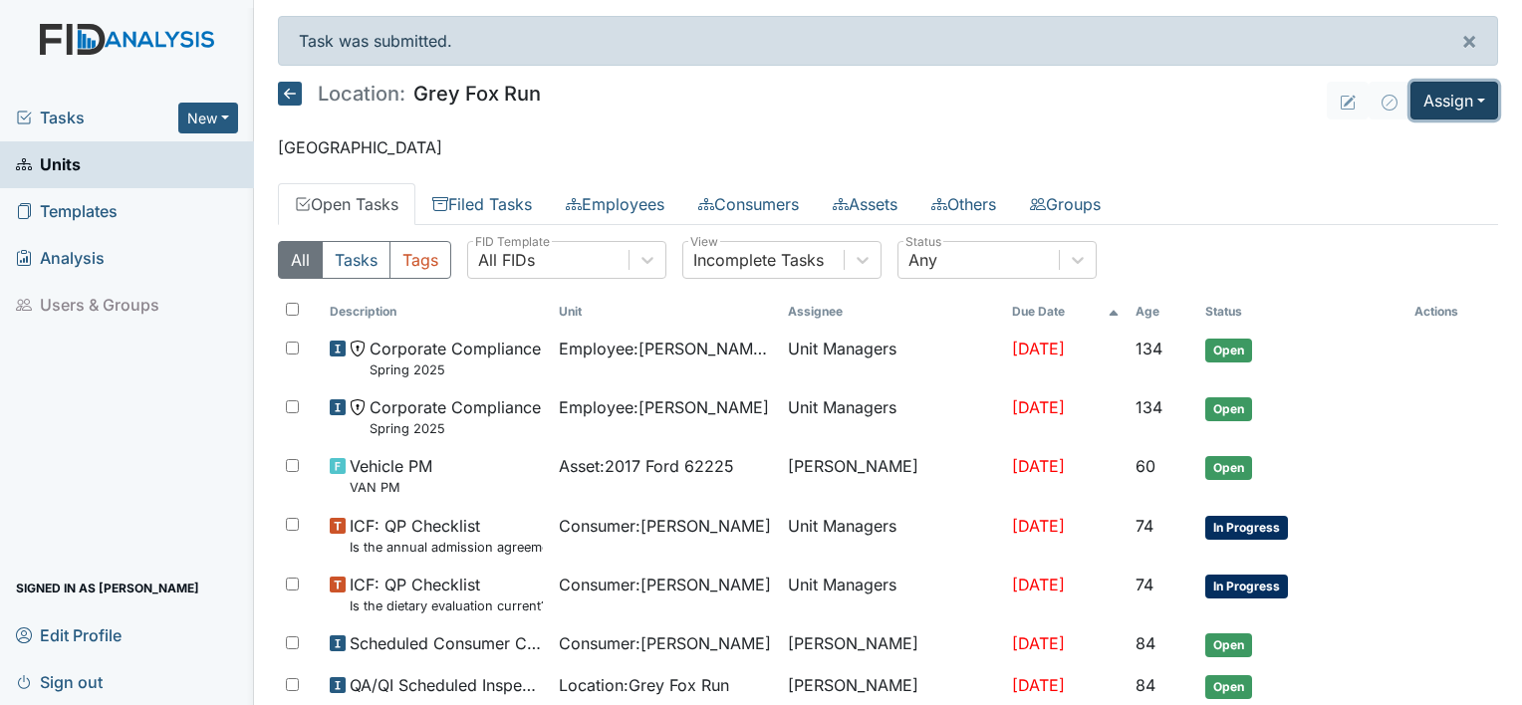
click at [1467, 100] on button "Assign" at bounding box center [1454, 101] width 88 height 38
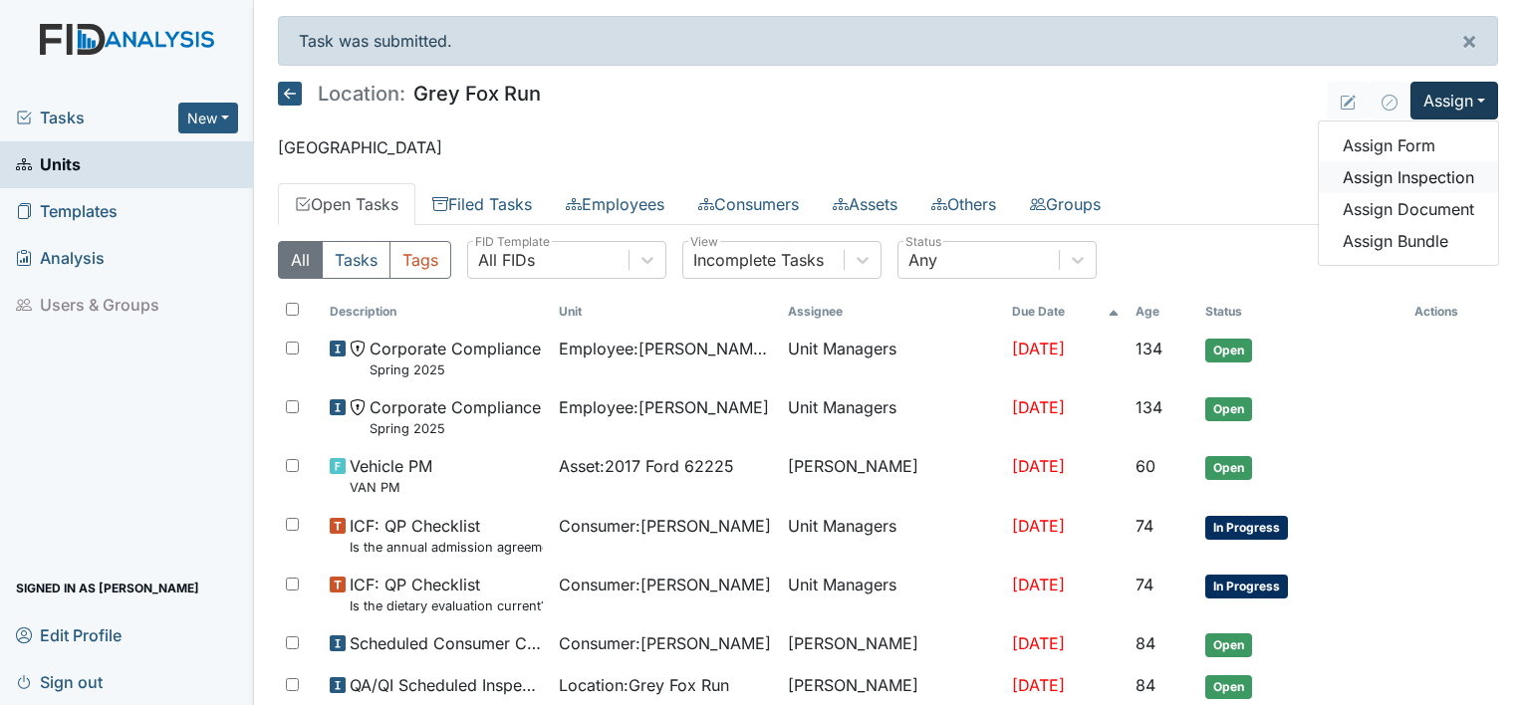
click at [1431, 179] on link "Assign Inspection" at bounding box center [1407, 177] width 179 height 32
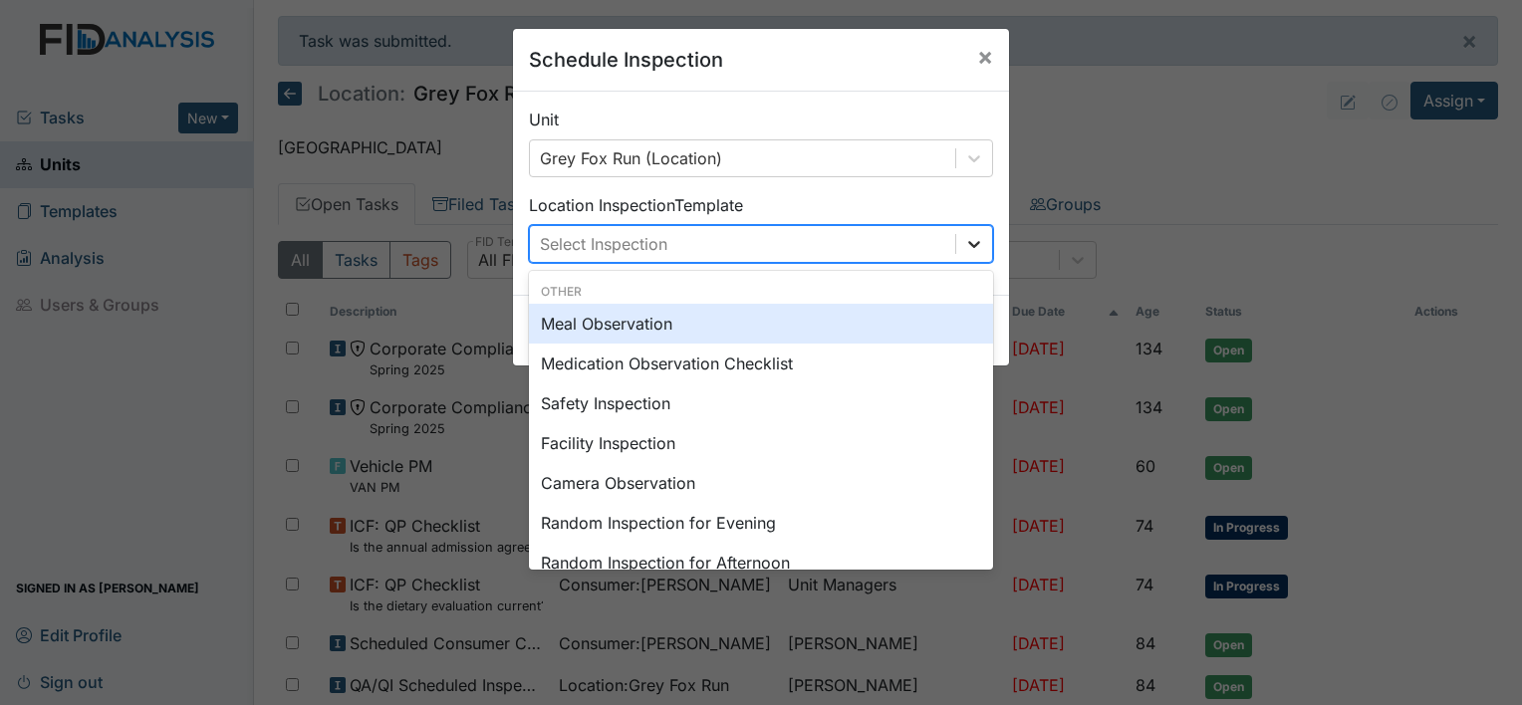
click at [964, 251] on icon at bounding box center [974, 244] width 20 height 20
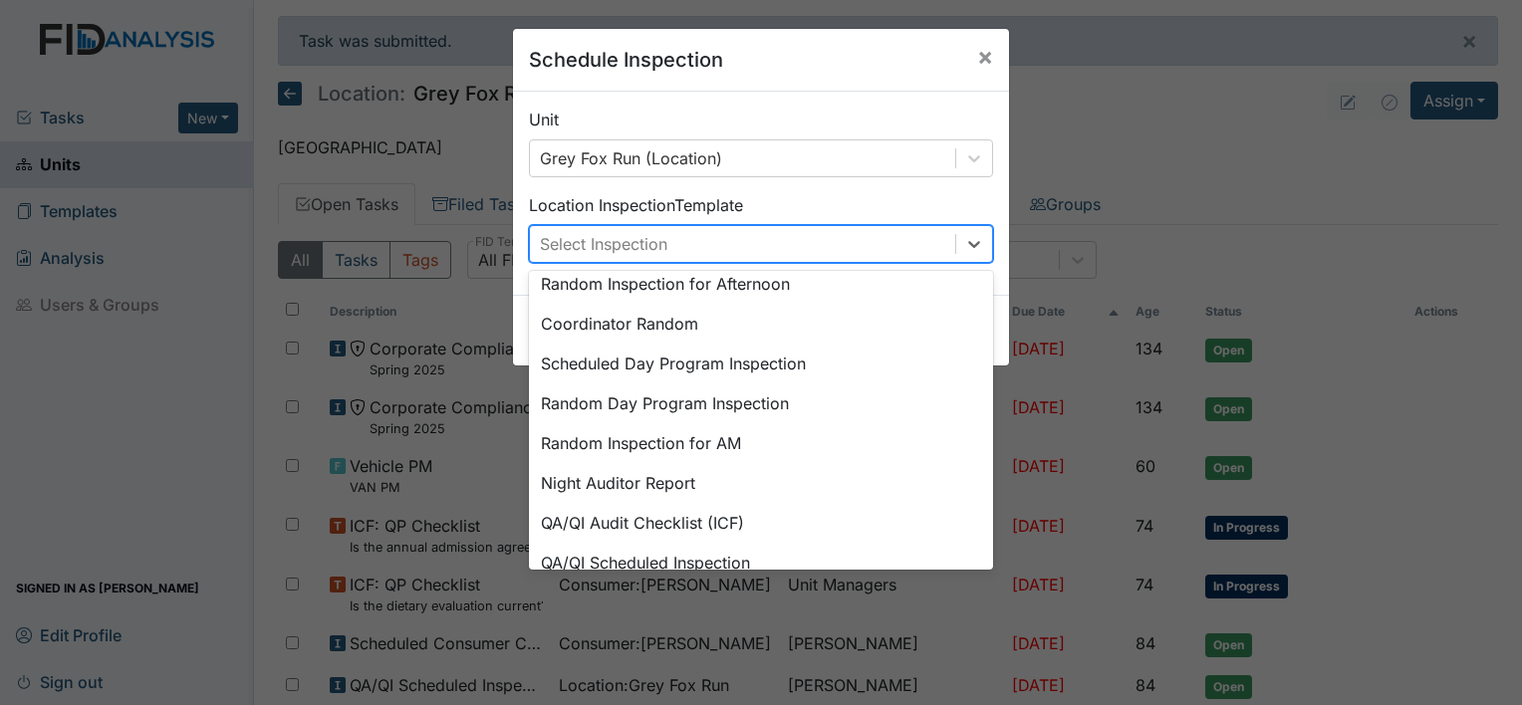
scroll to position [343, 0]
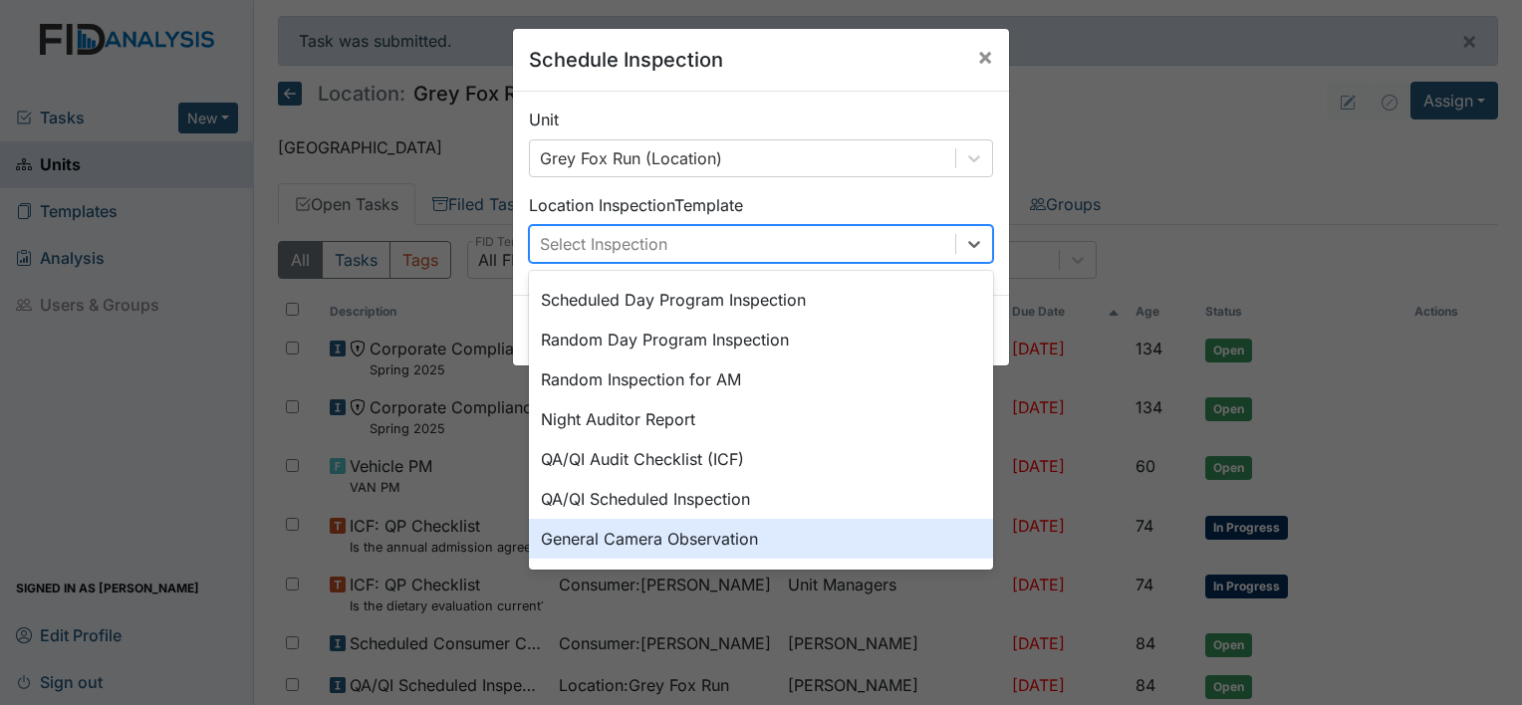
click at [709, 542] on div "General Camera Observation" at bounding box center [761, 539] width 464 height 40
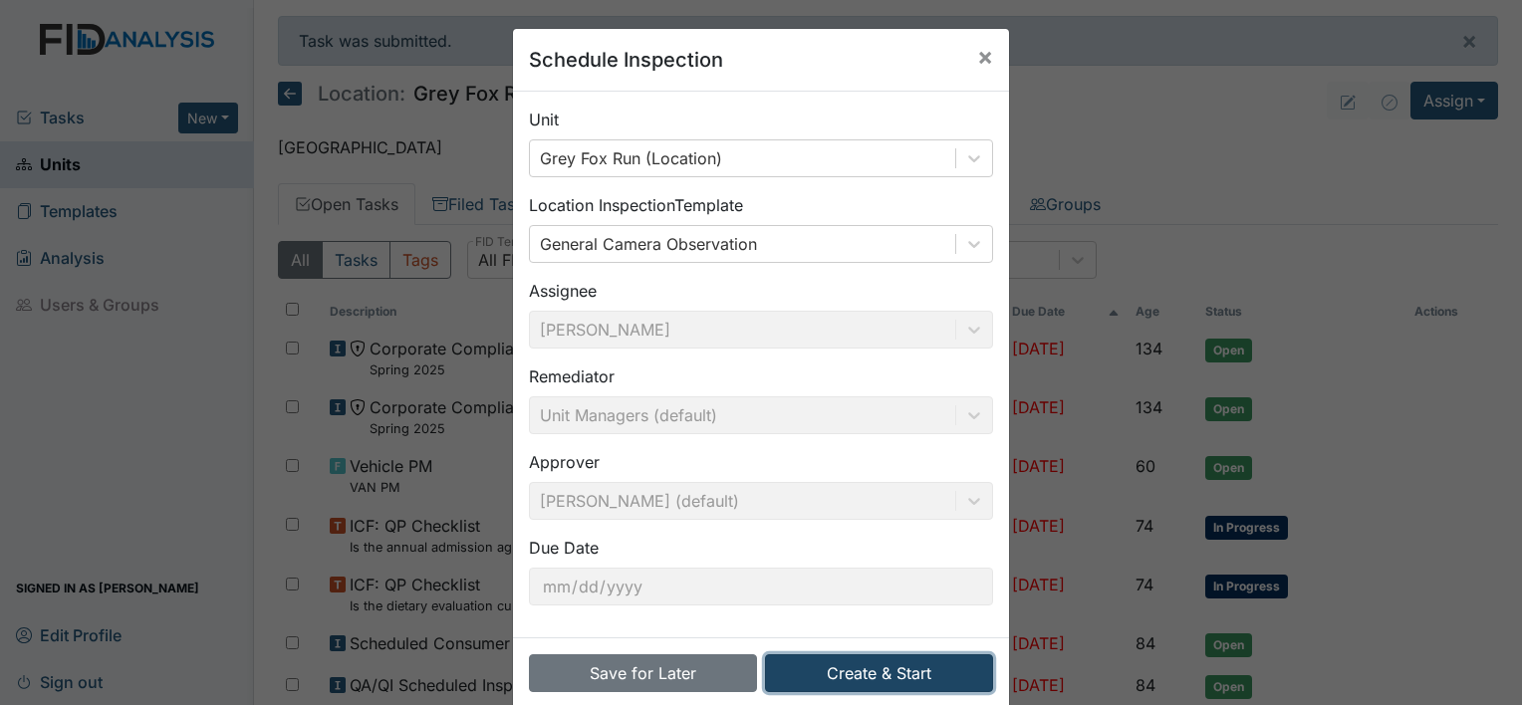
click at [872, 673] on button "Create & Start" at bounding box center [879, 673] width 228 height 38
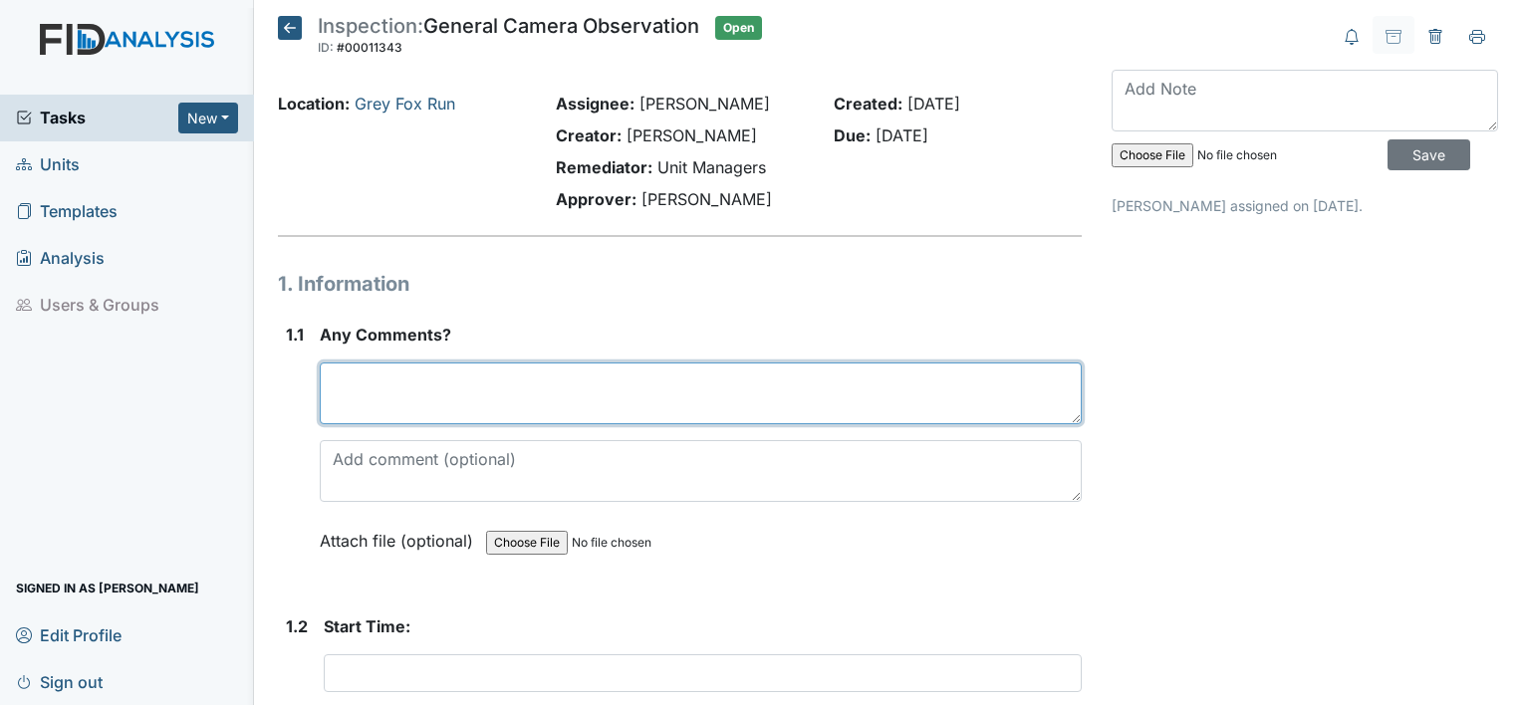
click at [442, 398] on textarea at bounding box center [701, 393] width 762 height 62
type textarea "[DATE]"
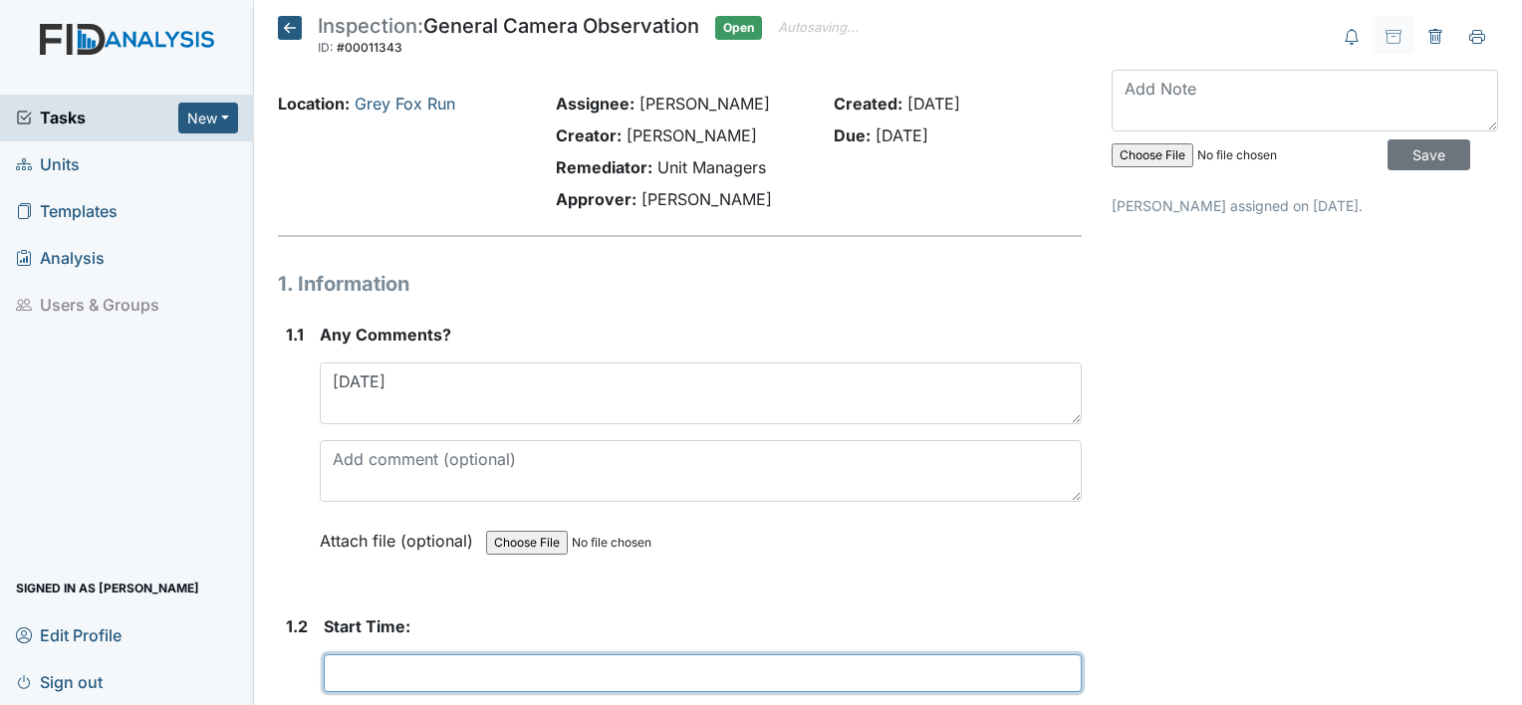
click at [449, 677] on input "text" at bounding box center [703, 673] width 758 height 38
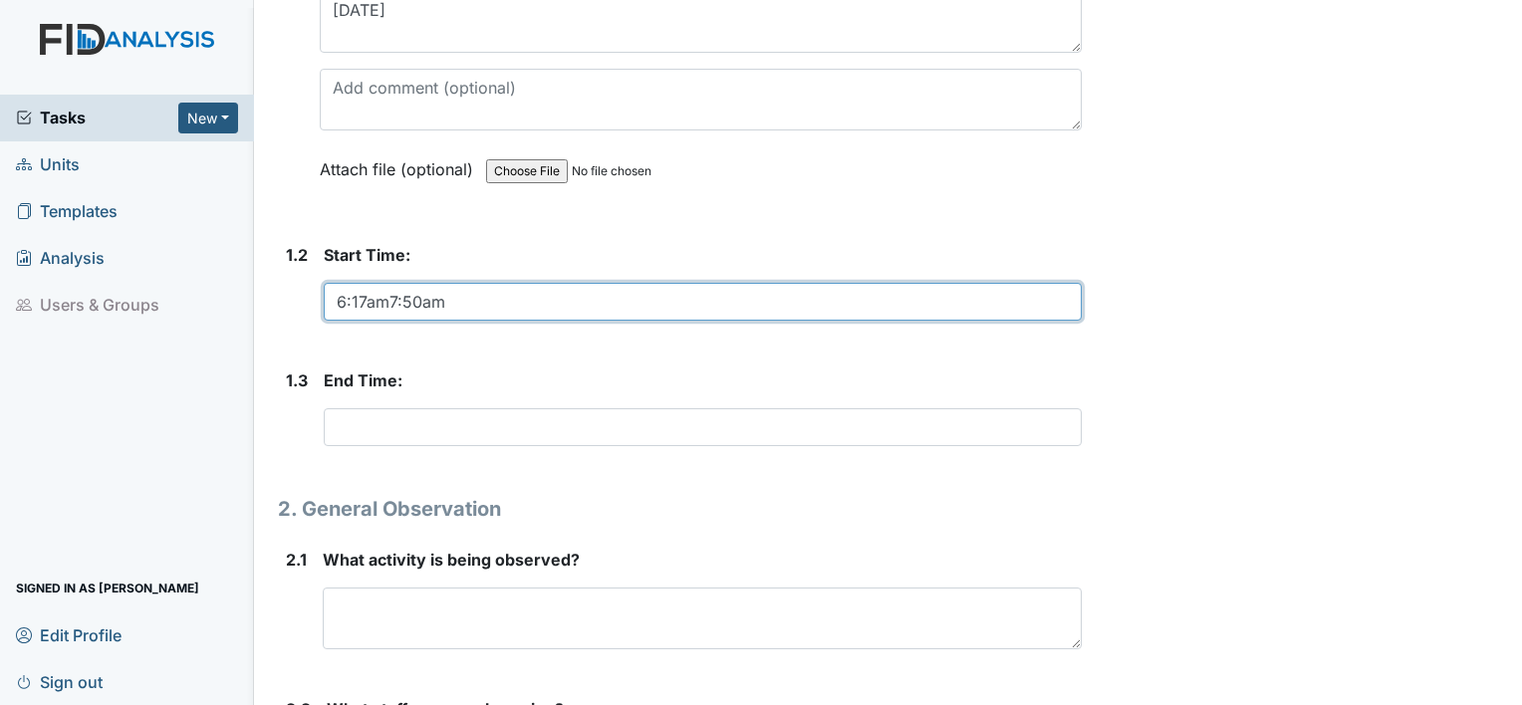
scroll to position [374, 0]
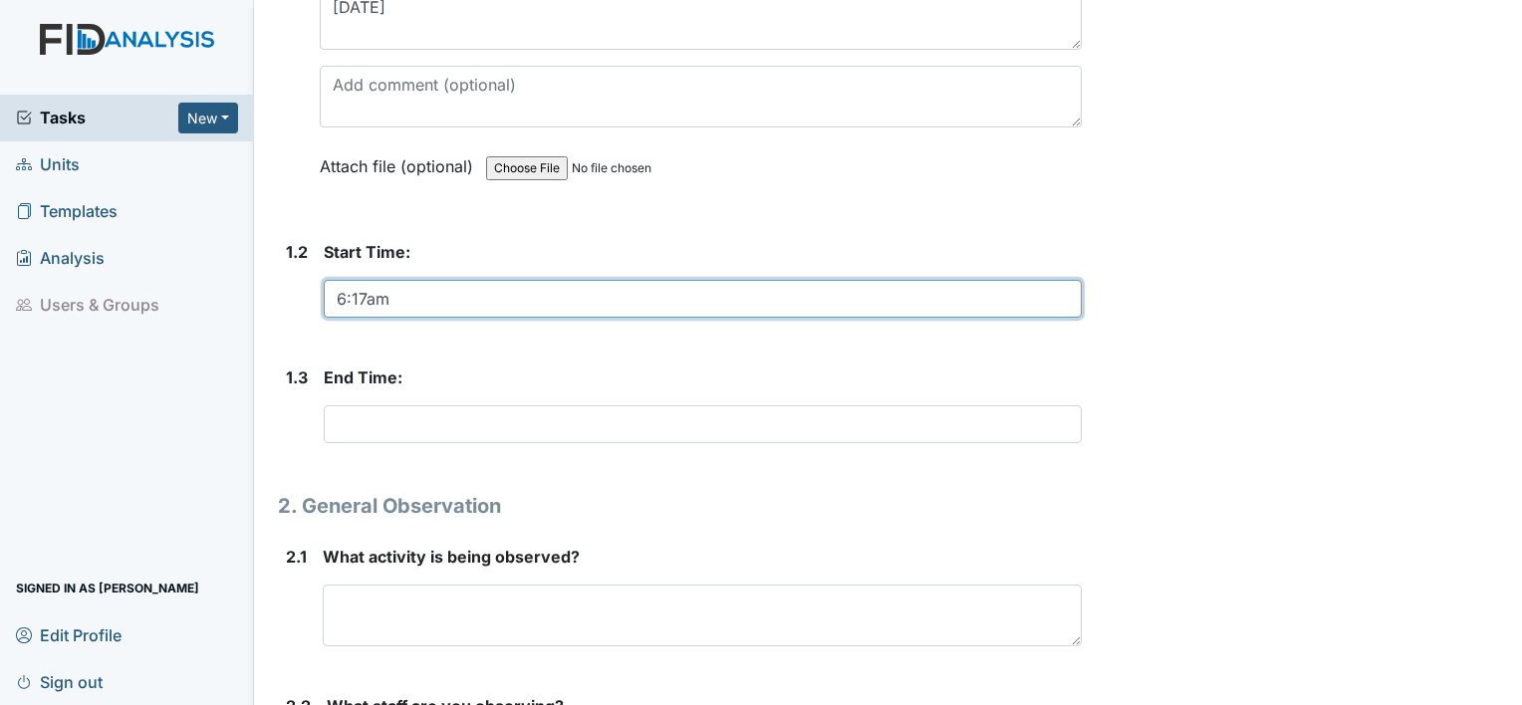
type input "6:17am"
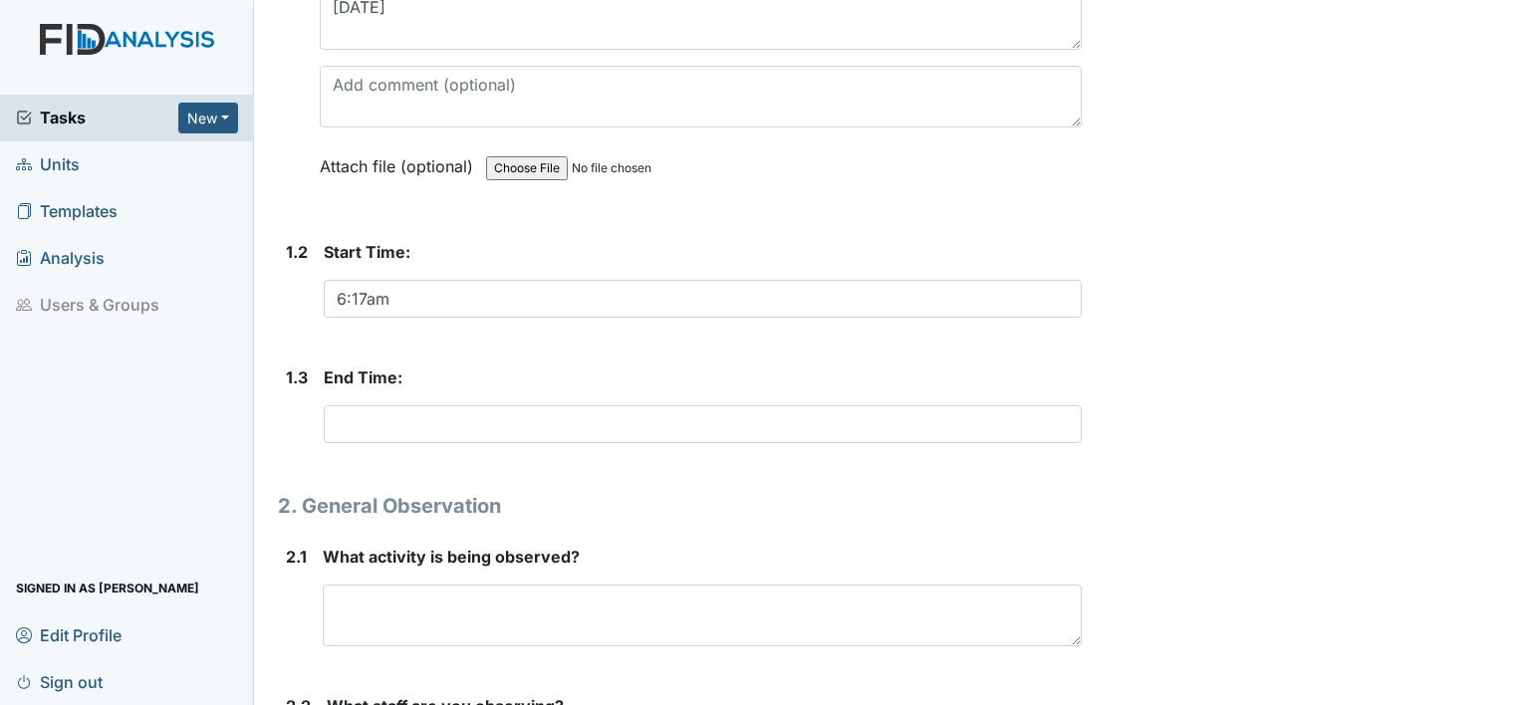
click at [419, 442] on form "End Time: This field is required." at bounding box center [703, 412] width 758 height 94
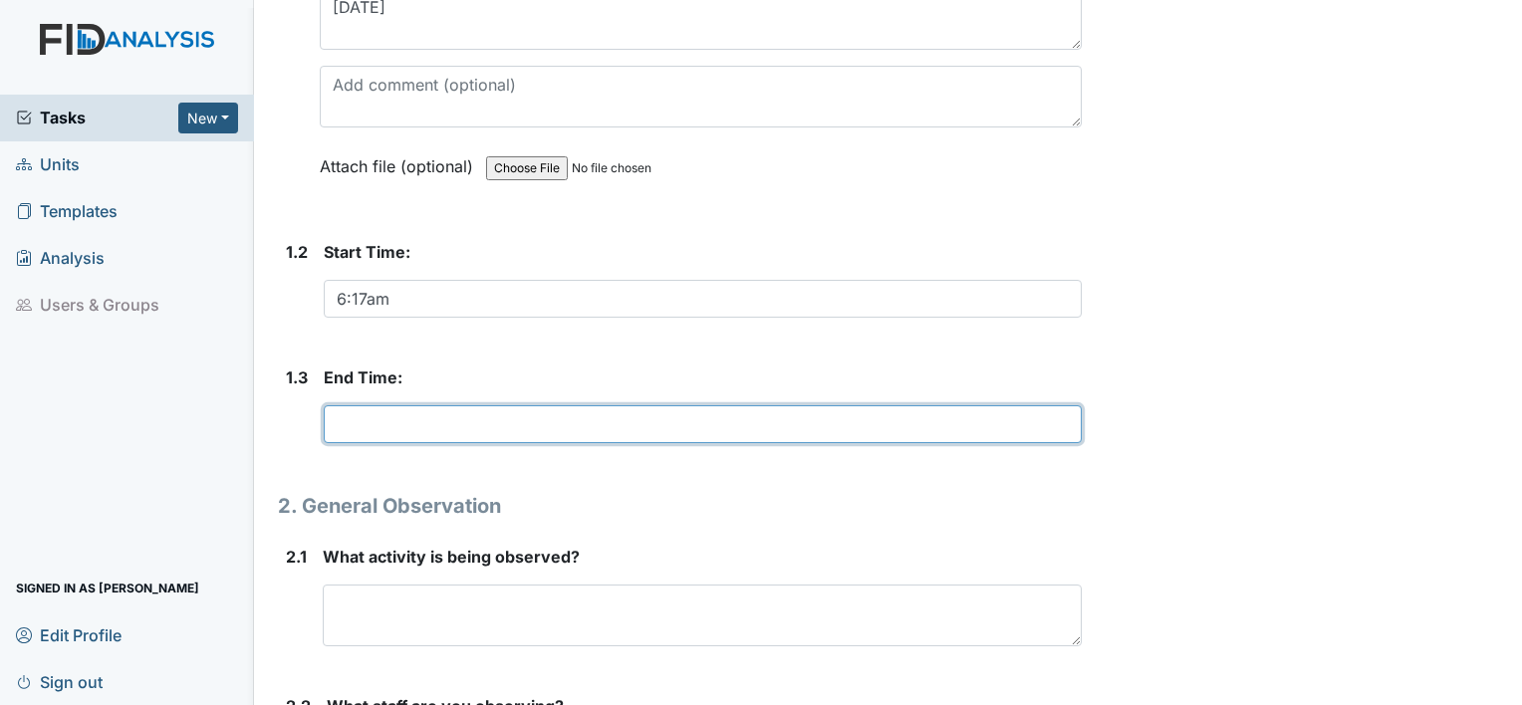
click at [410, 422] on input "text" at bounding box center [703, 424] width 758 height 38
type input "7:50am"
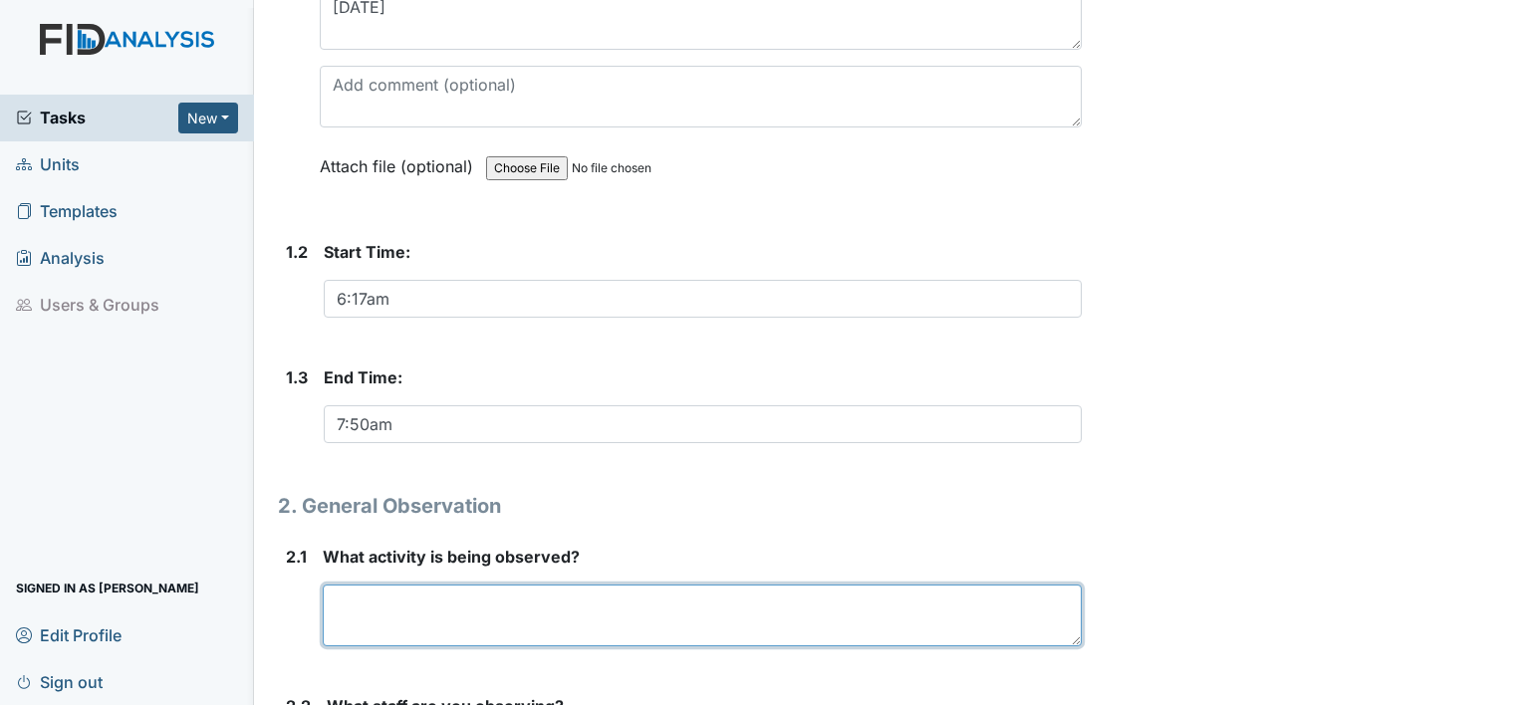
click at [374, 609] on textarea at bounding box center [702, 616] width 759 height 62
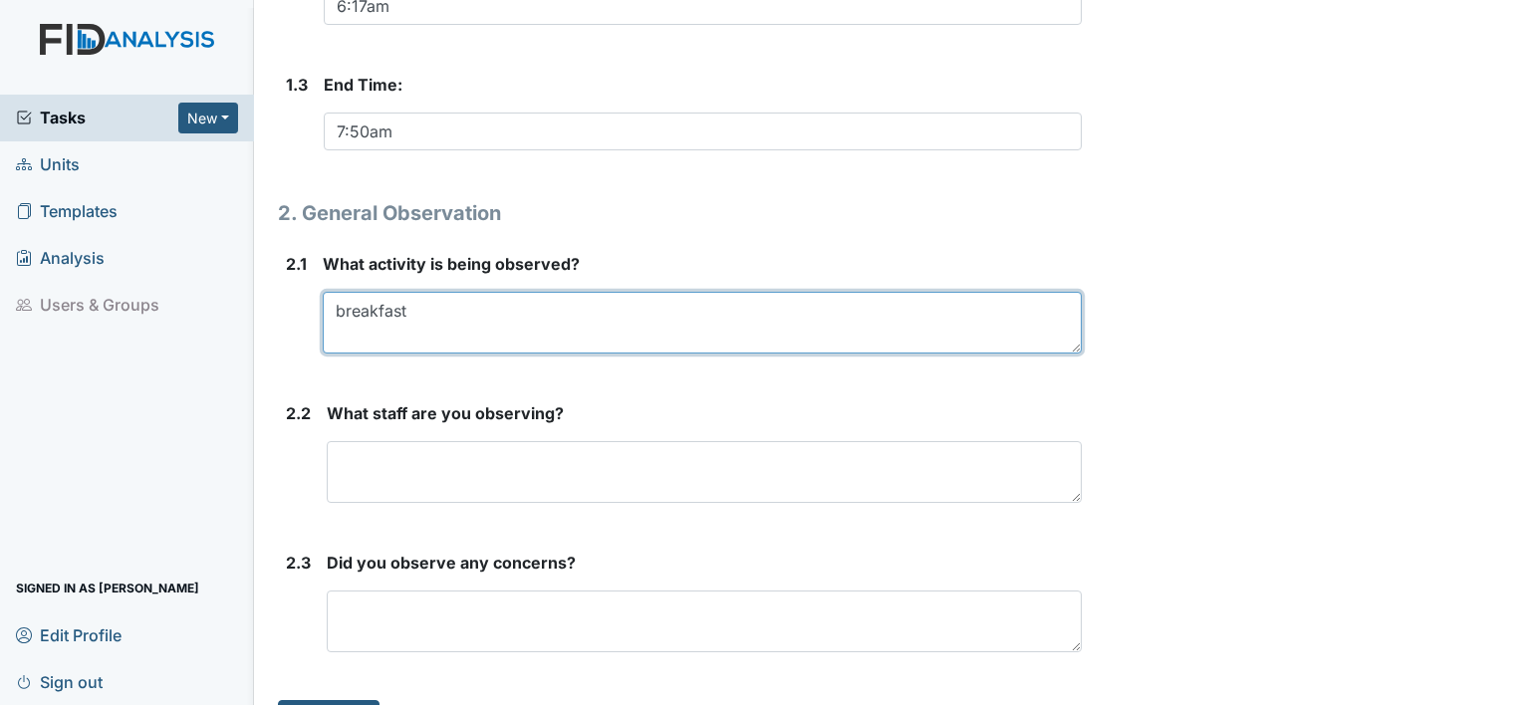
scroll to position [672, 0]
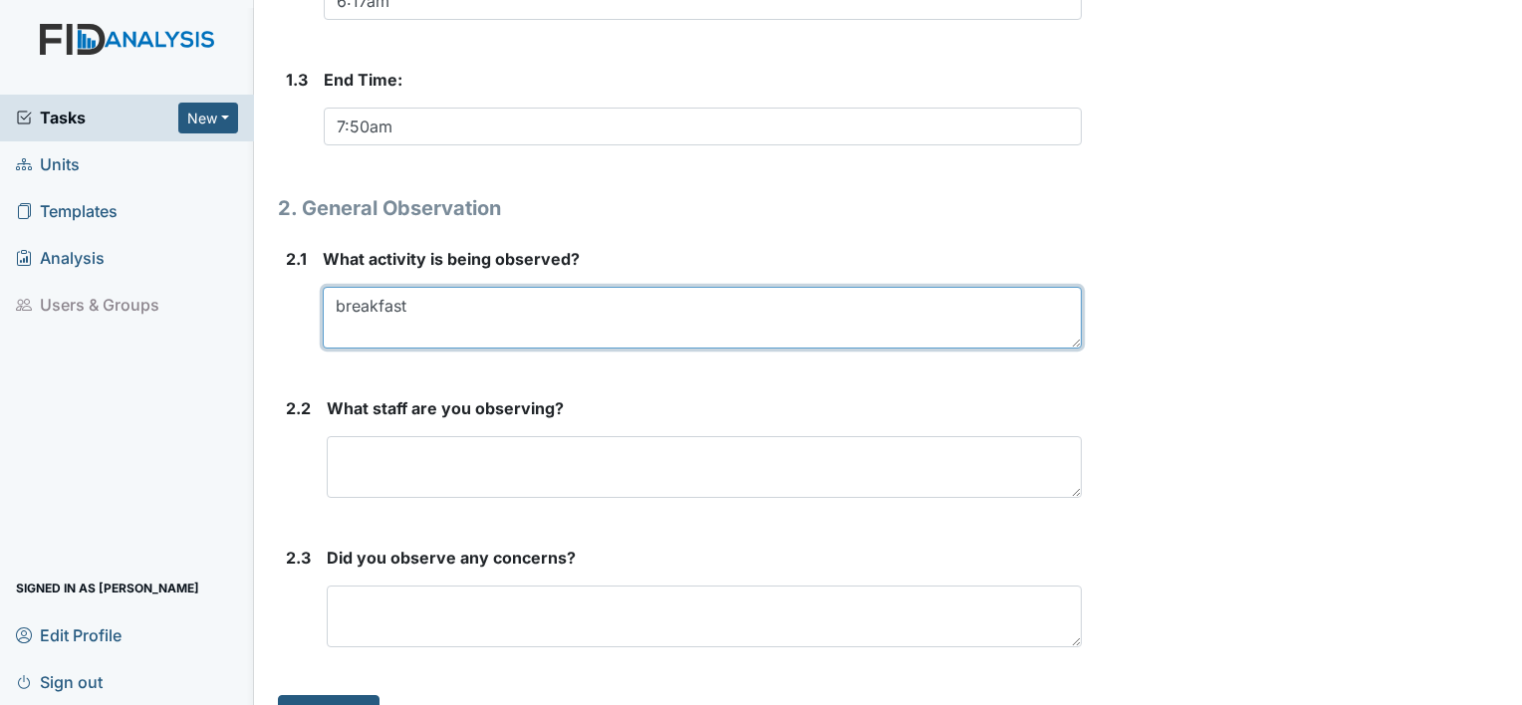
type textarea "breakfast"
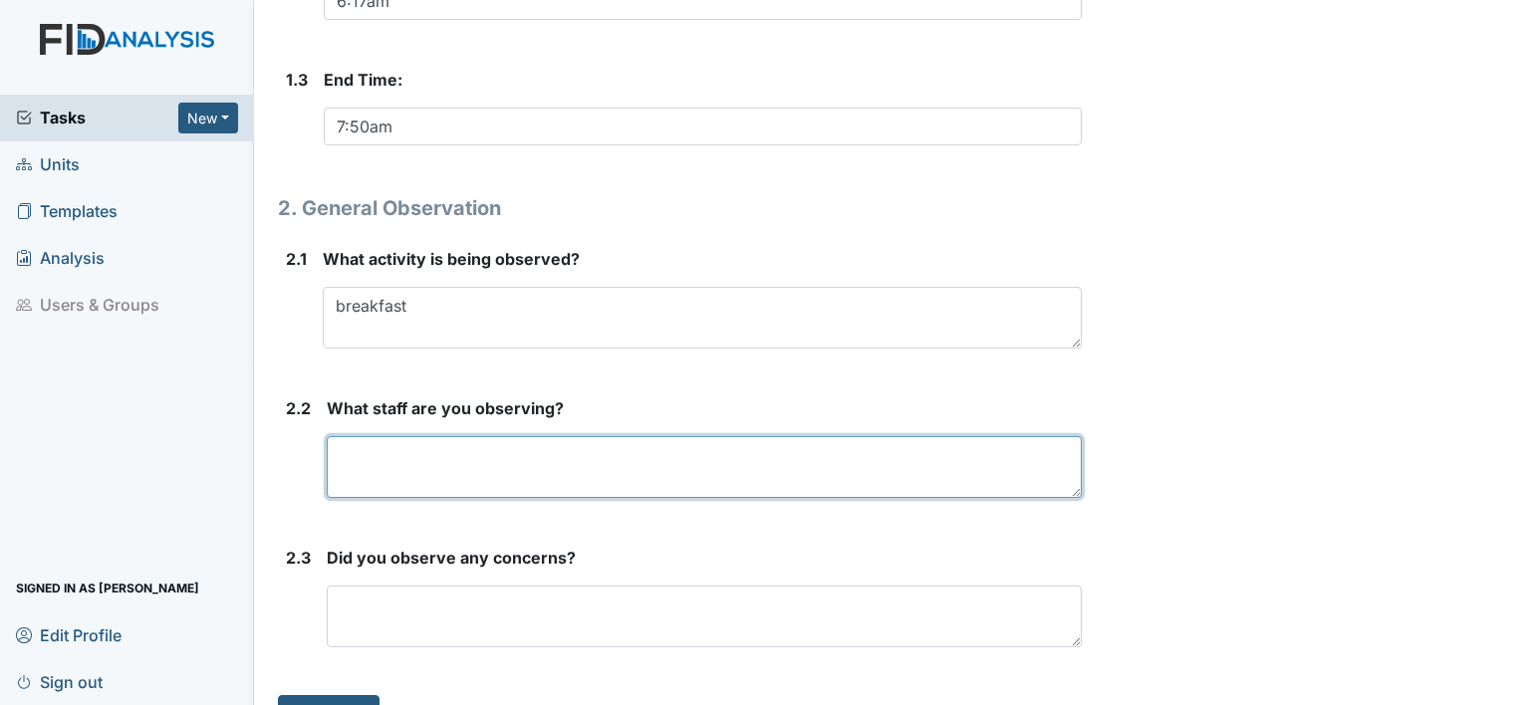
click at [434, 471] on textarea at bounding box center [704, 467] width 755 height 62
type textarea "[PERSON_NAME]; [PERSON_NAME]"
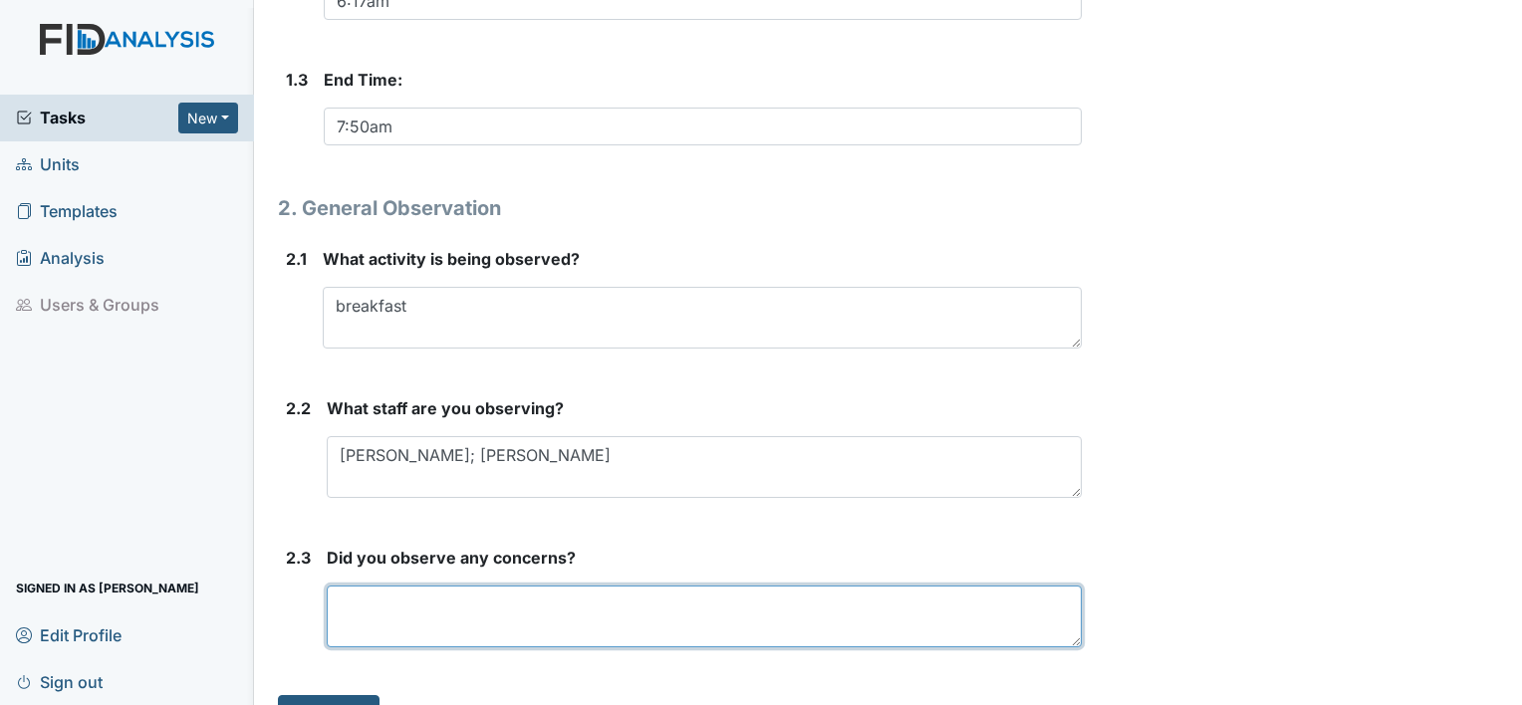
click at [403, 617] on textarea at bounding box center [704, 617] width 755 height 62
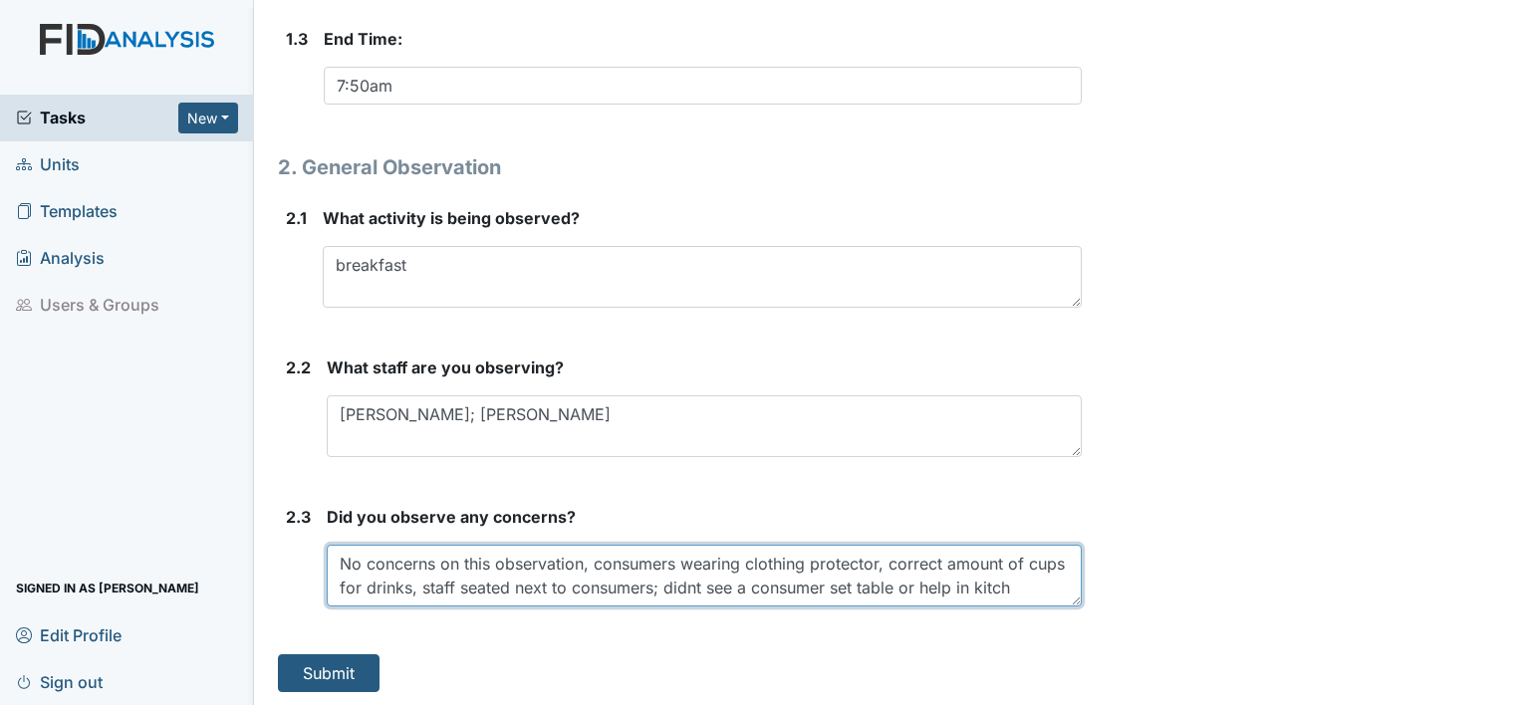
scroll to position [16, 0]
type textarea "No concerns on this observation, consumers wearing clothing protector, correct …"
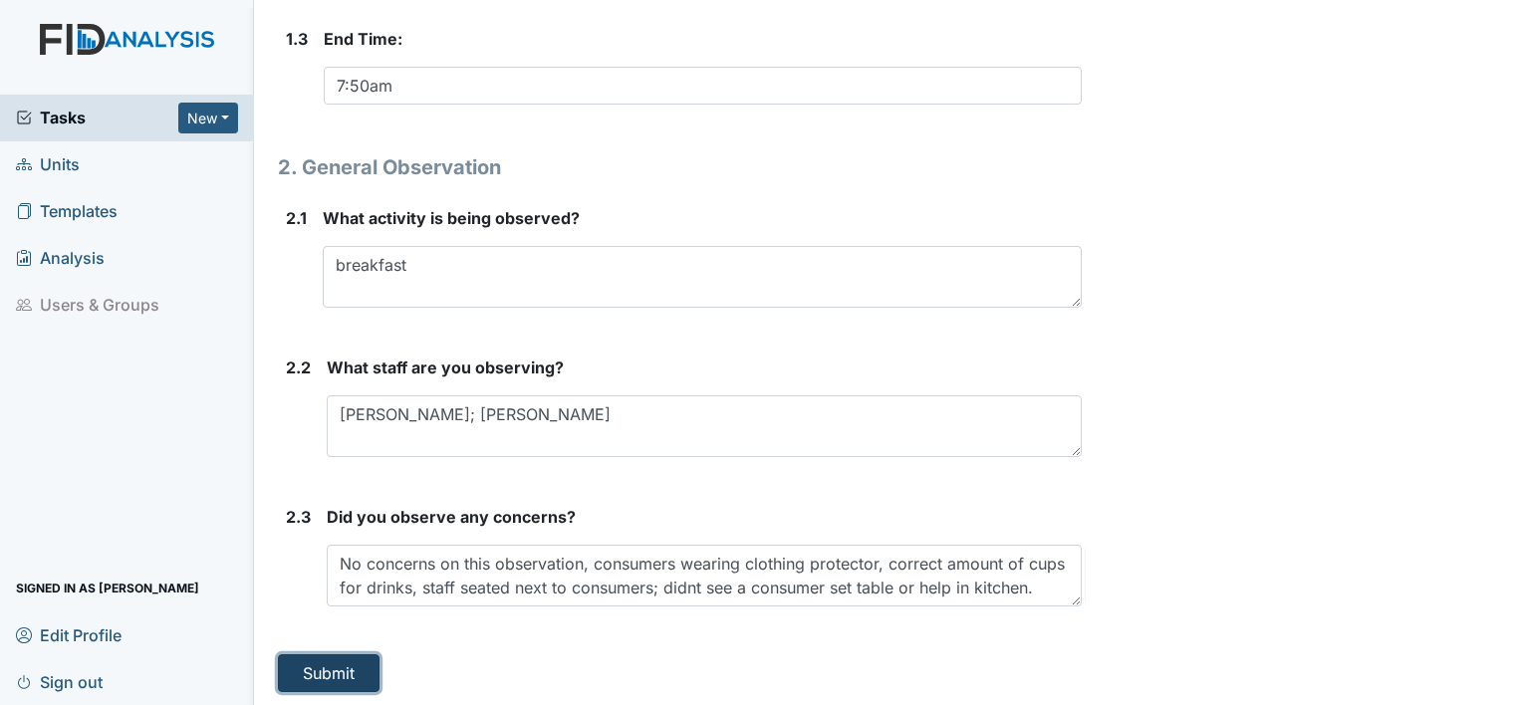
click at [335, 672] on button "Submit" at bounding box center [329, 673] width 102 height 38
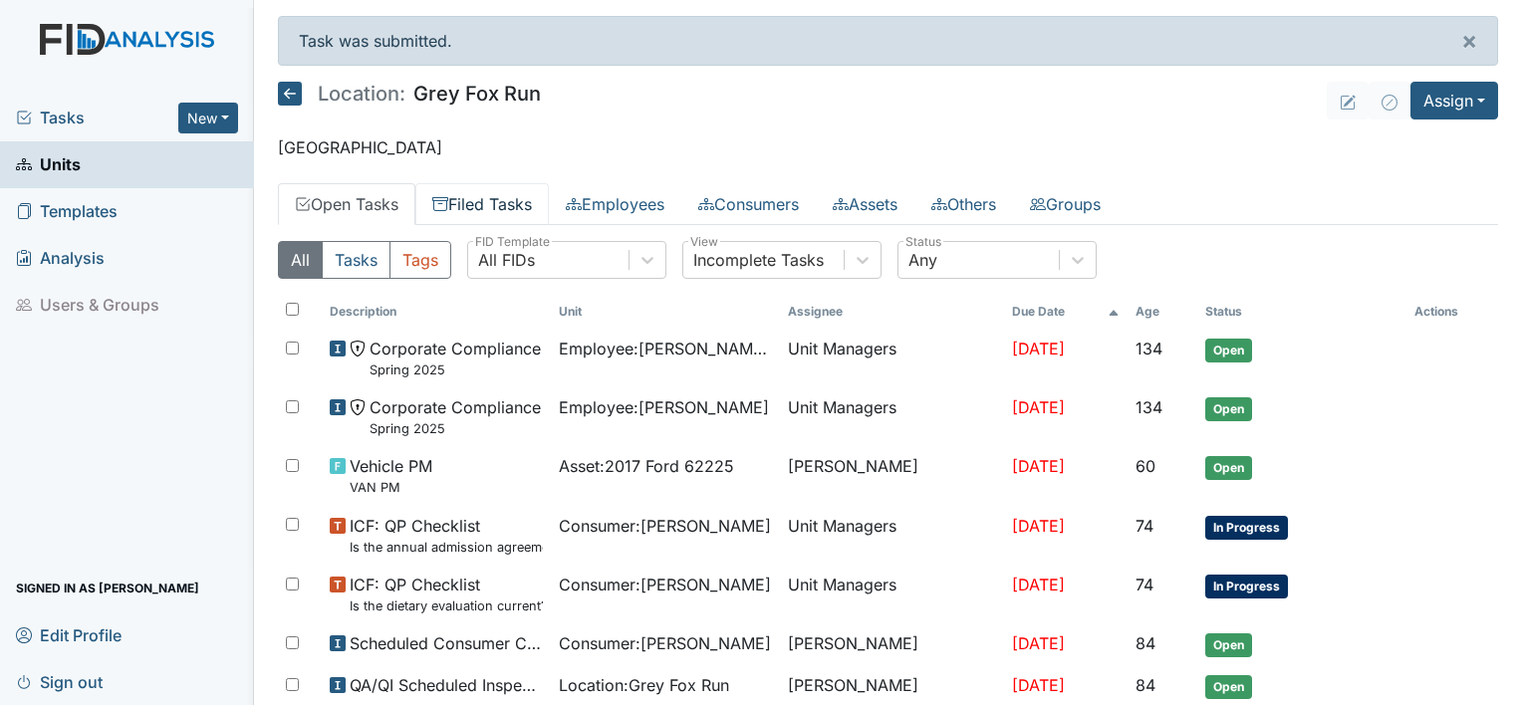
click at [515, 201] on link "Filed Tasks" at bounding box center [481, 204] width 133 height 42
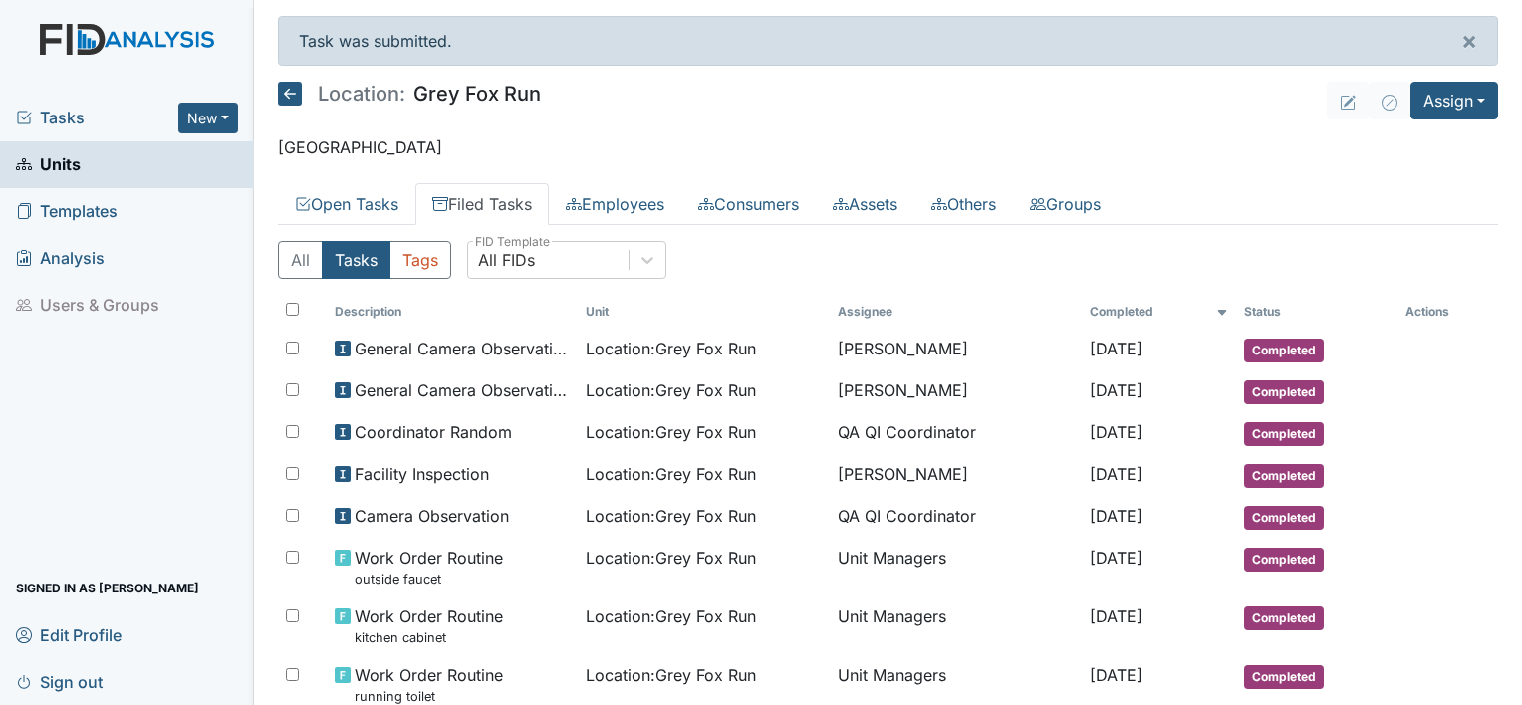
click at [72, 675] on span "Sign out" at bounding box center [59, 681] width 87 height 31
